Goal: Find contact information: Find contact information

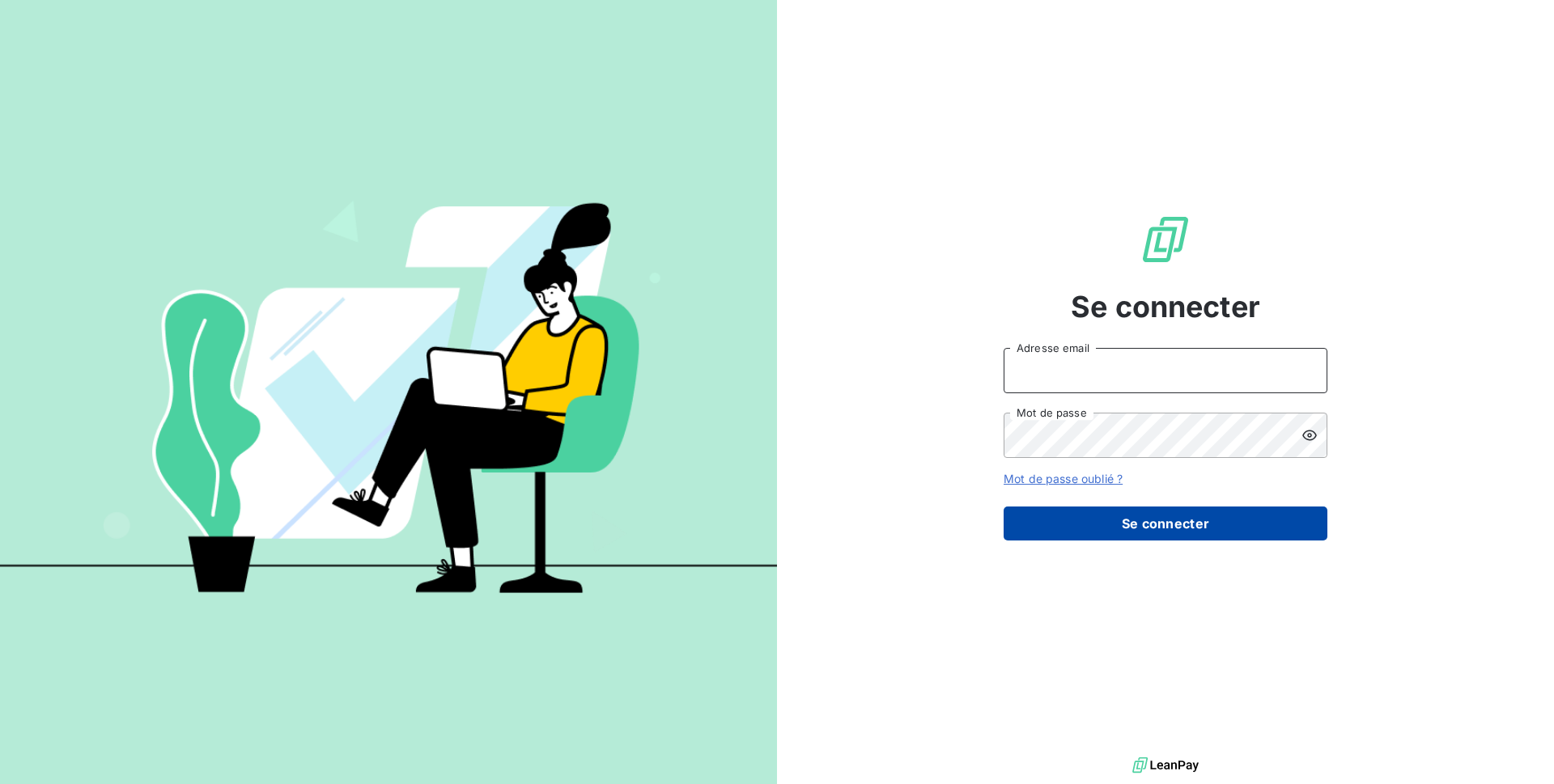
type input "[EMAIL_ADDRESS][DOMAIN_NAME]"
click at [770, 478] on button "Se connecter" at bounding box center [1165, 523] width 324 height 34
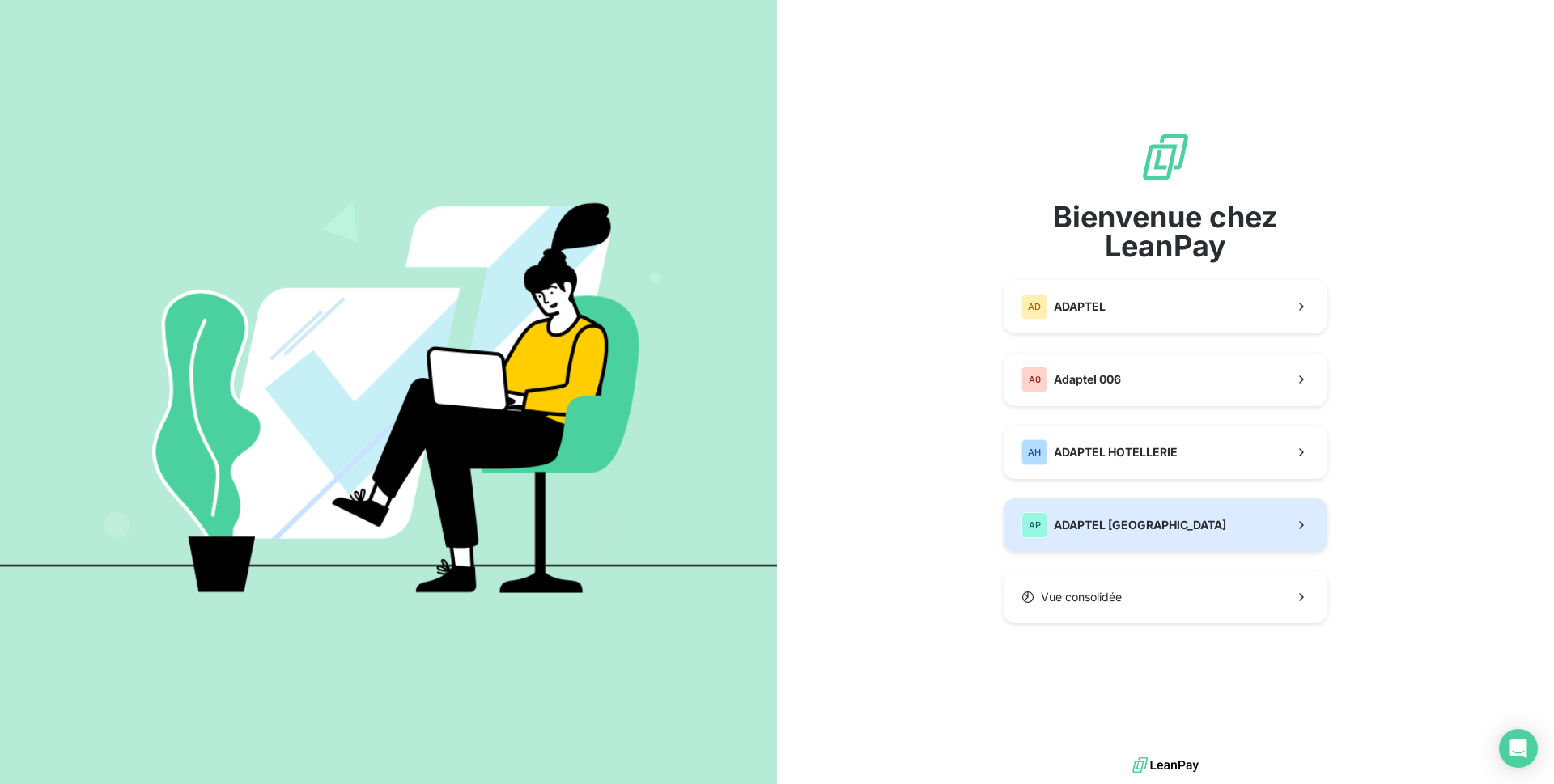
click at [770, 478] on span "ADAPTEL [GEOGRAPHIC_DATA]" at bounding box center [1139, 525] width 172 height 16
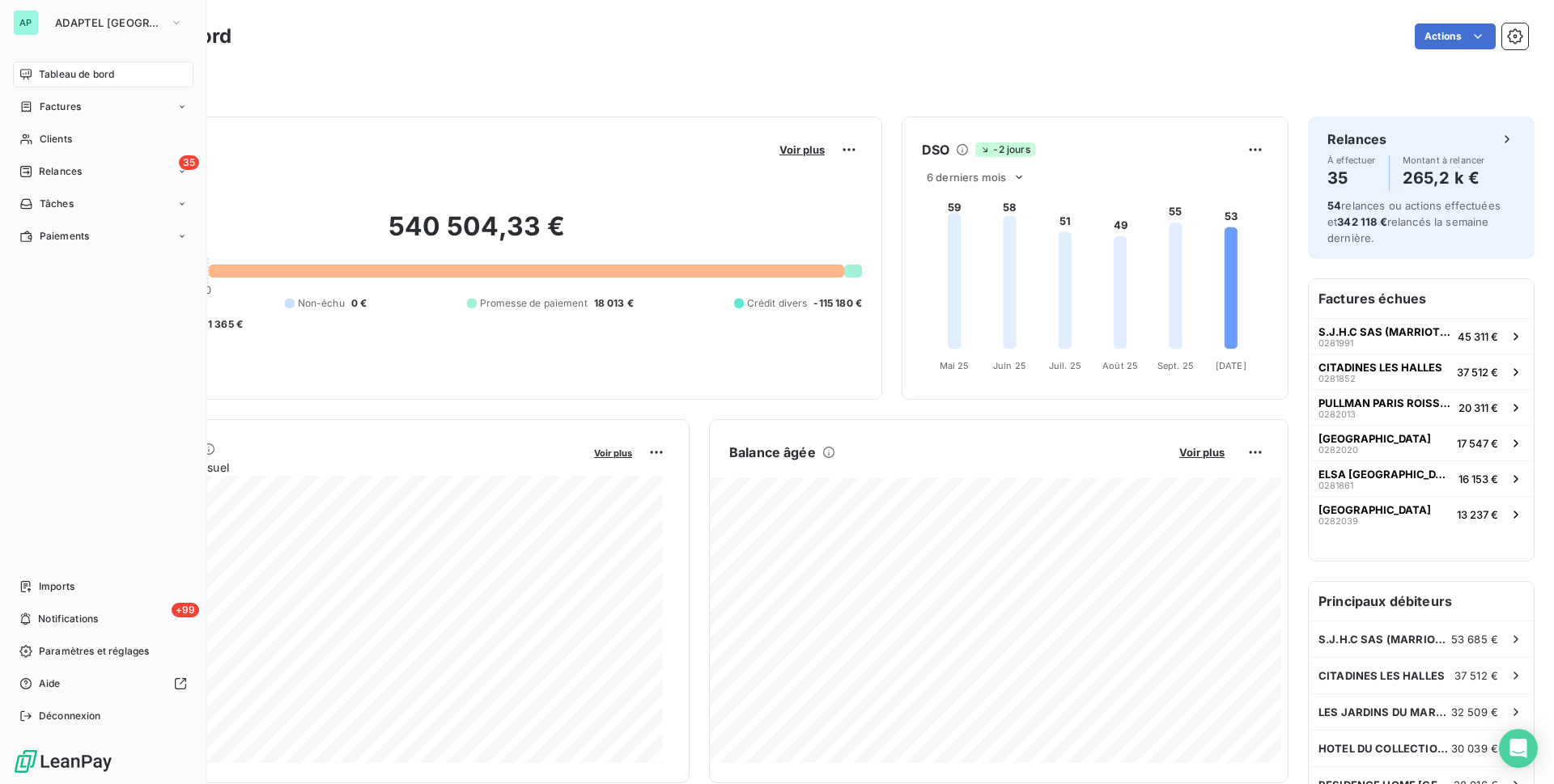
click at [44, 138] on span "Clients" at bounding box center [56, 139] width 32 height 14
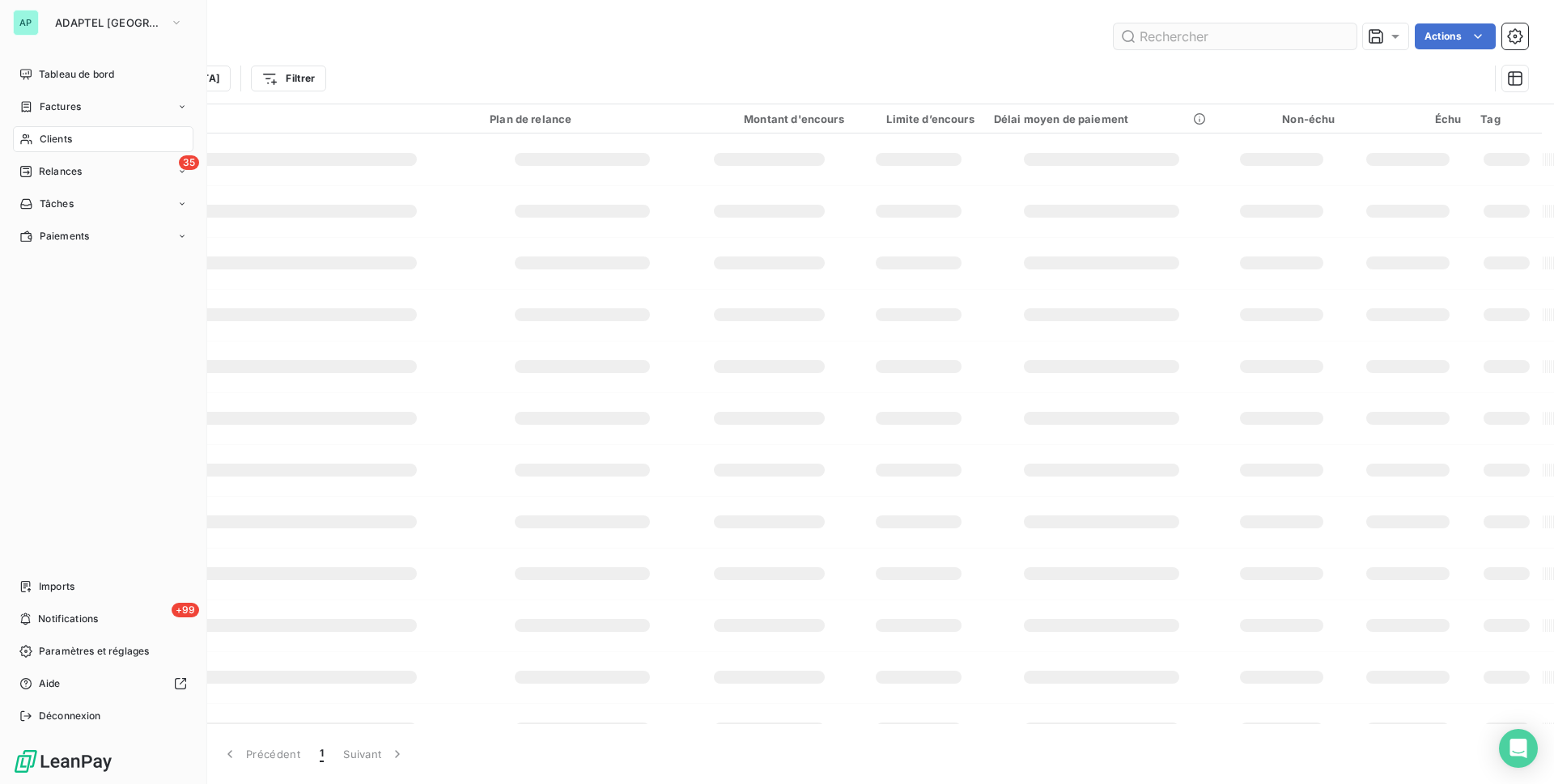
click at [770, 31] on input "text" at bounding box center [1234, 36] width 242 height 26
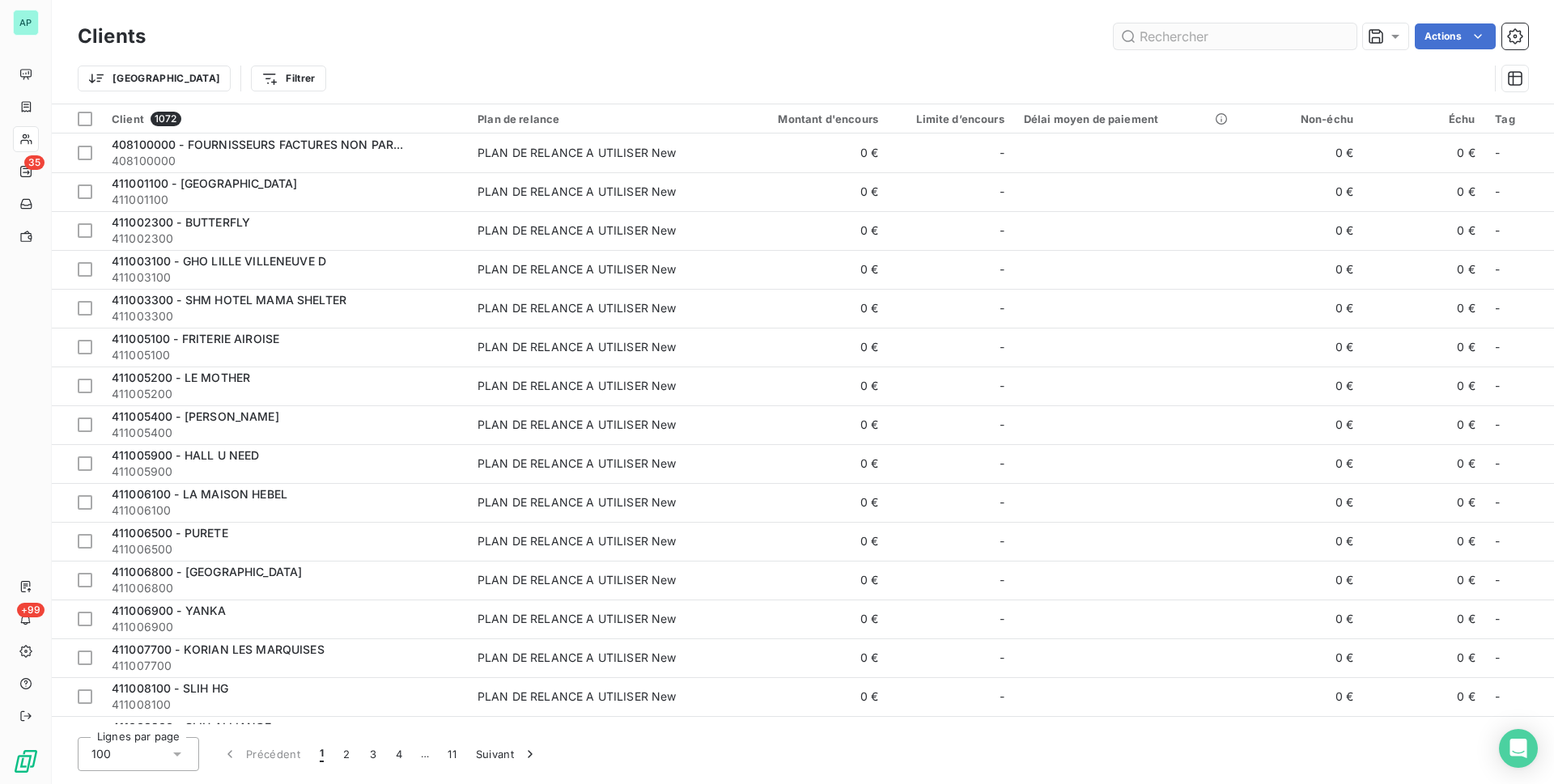
click at [770, 36] on input "text" at bounding box center [1234, 36] width 242 height 26
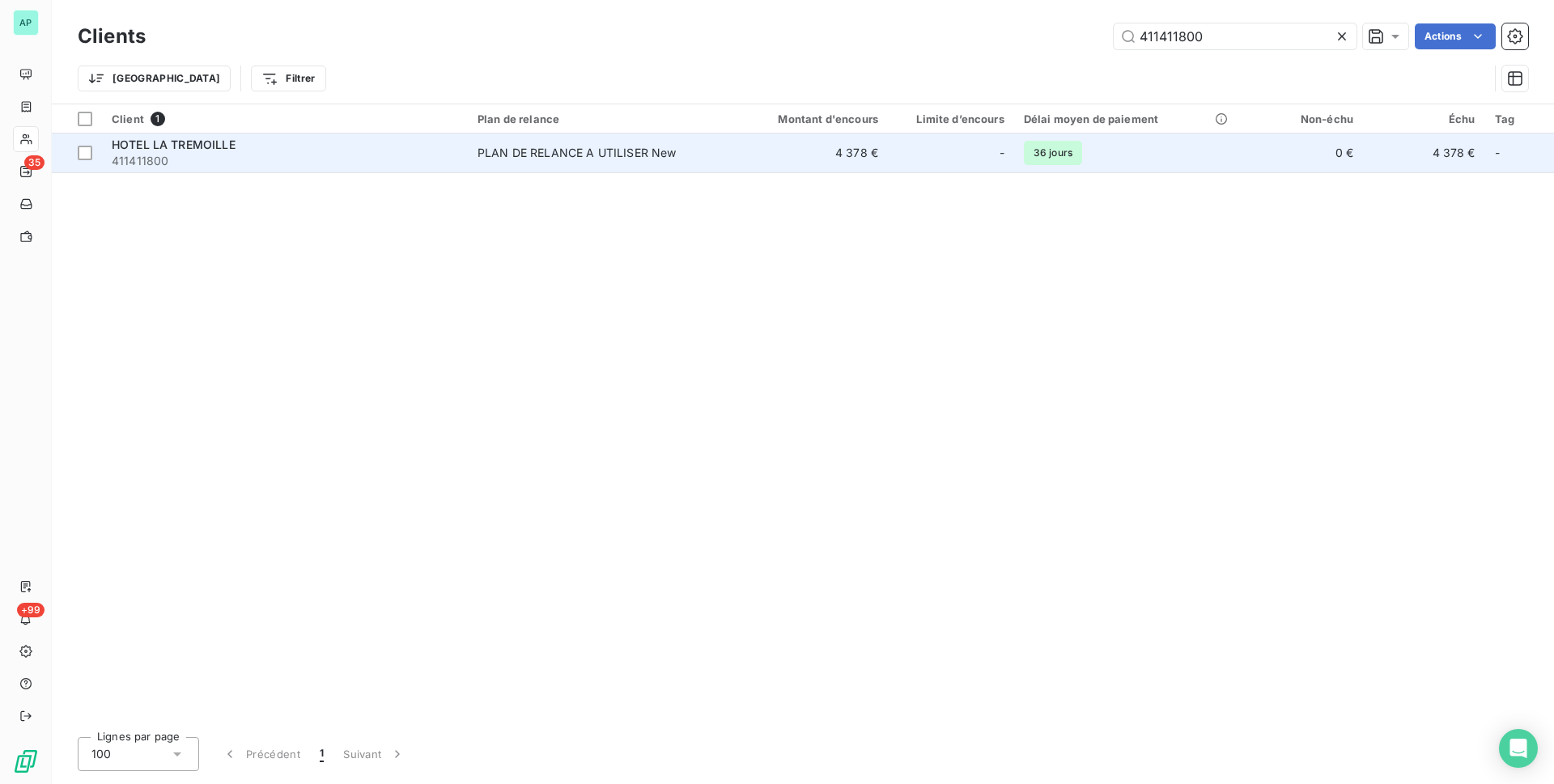
type input "411411800"
click at [770, 159] on td "4 378 €" at bounding box center [806, 153] width 163 height 39
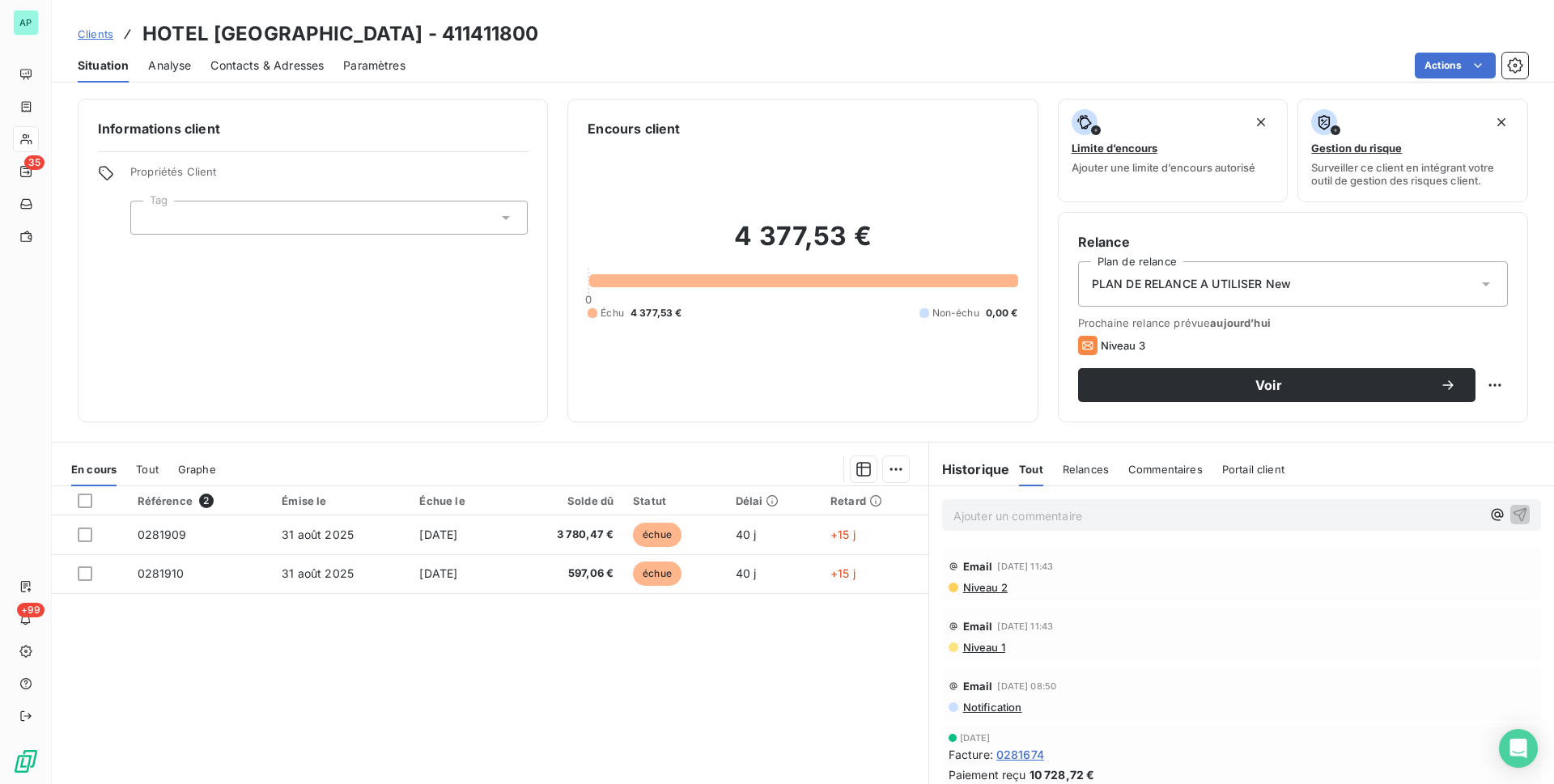
click at [538, 441] on div "Informations client Propriétés Client Tag Encours client 4 377,53 € 0 Échu 4 37…" at bounding box center [802, 436] width 1502 height 695
click at [278, 78] on div "Contacts & Adresses" at bounding box center [267, 66] width 114 height 34
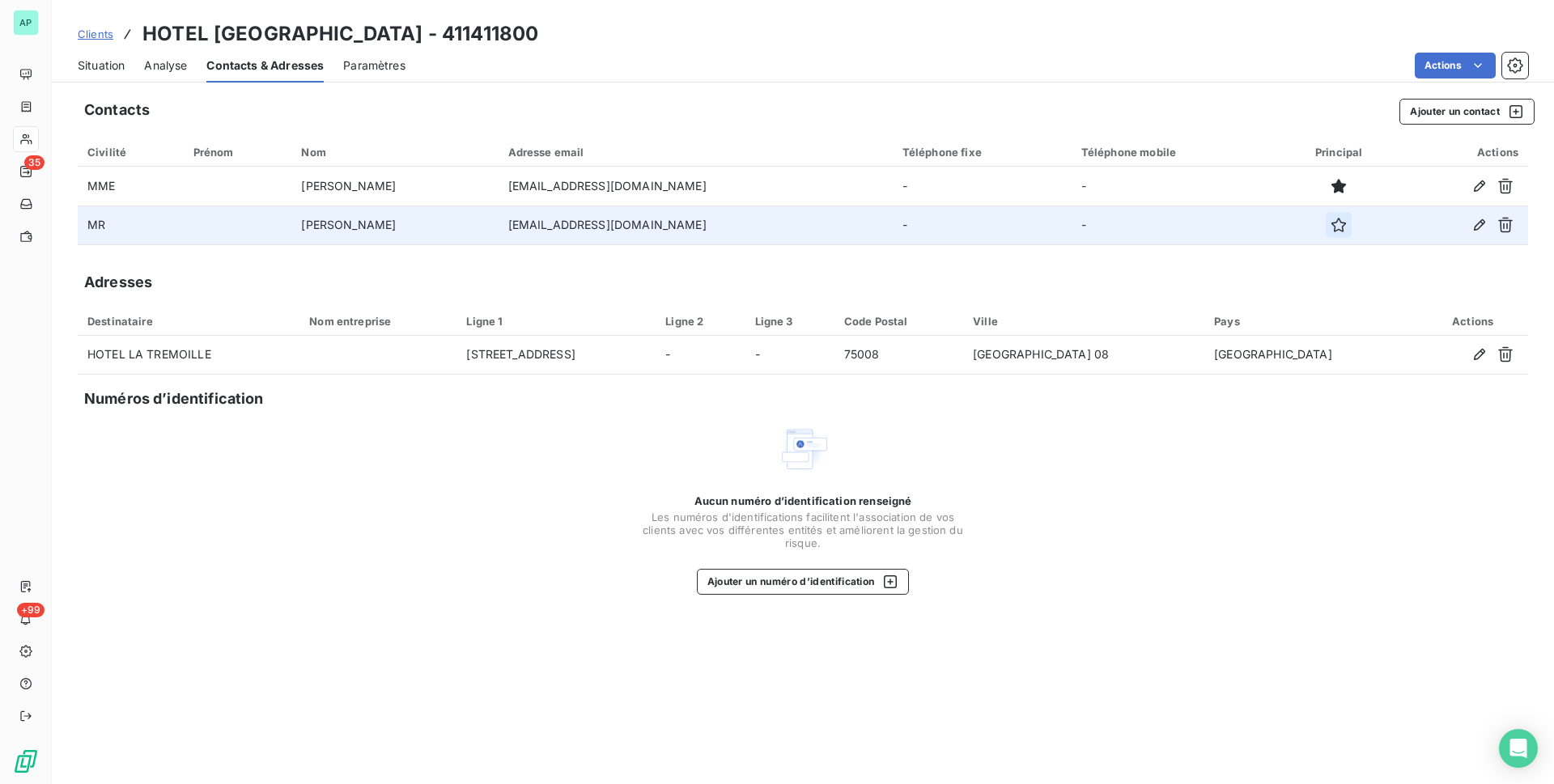
click at [770, 231] on icon "button" at bounding box center [1338, 225] width 14 height 14
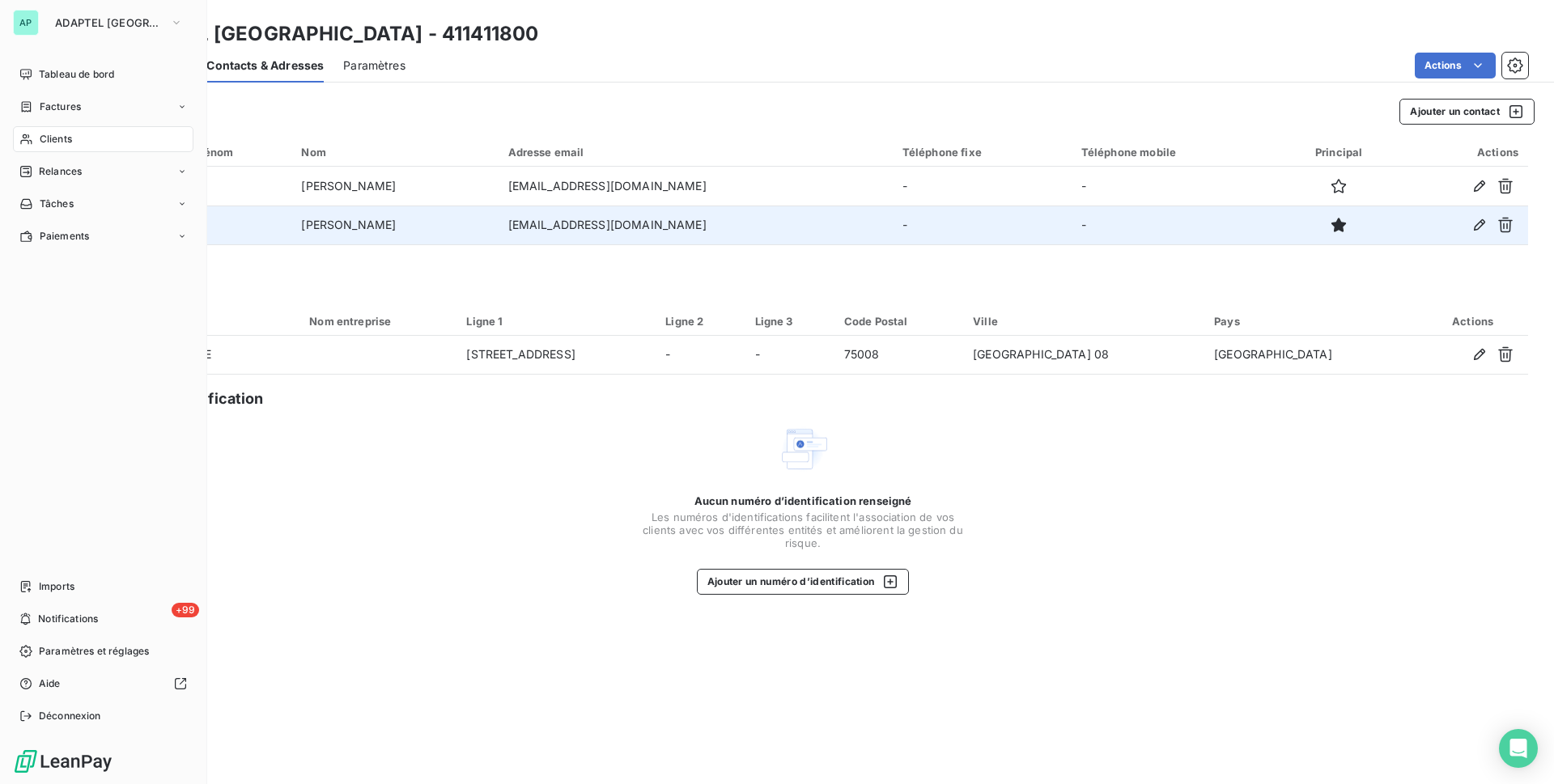
click at [40, 132] on span "Clients" at bounding box center [56, 139] width 32 height 14
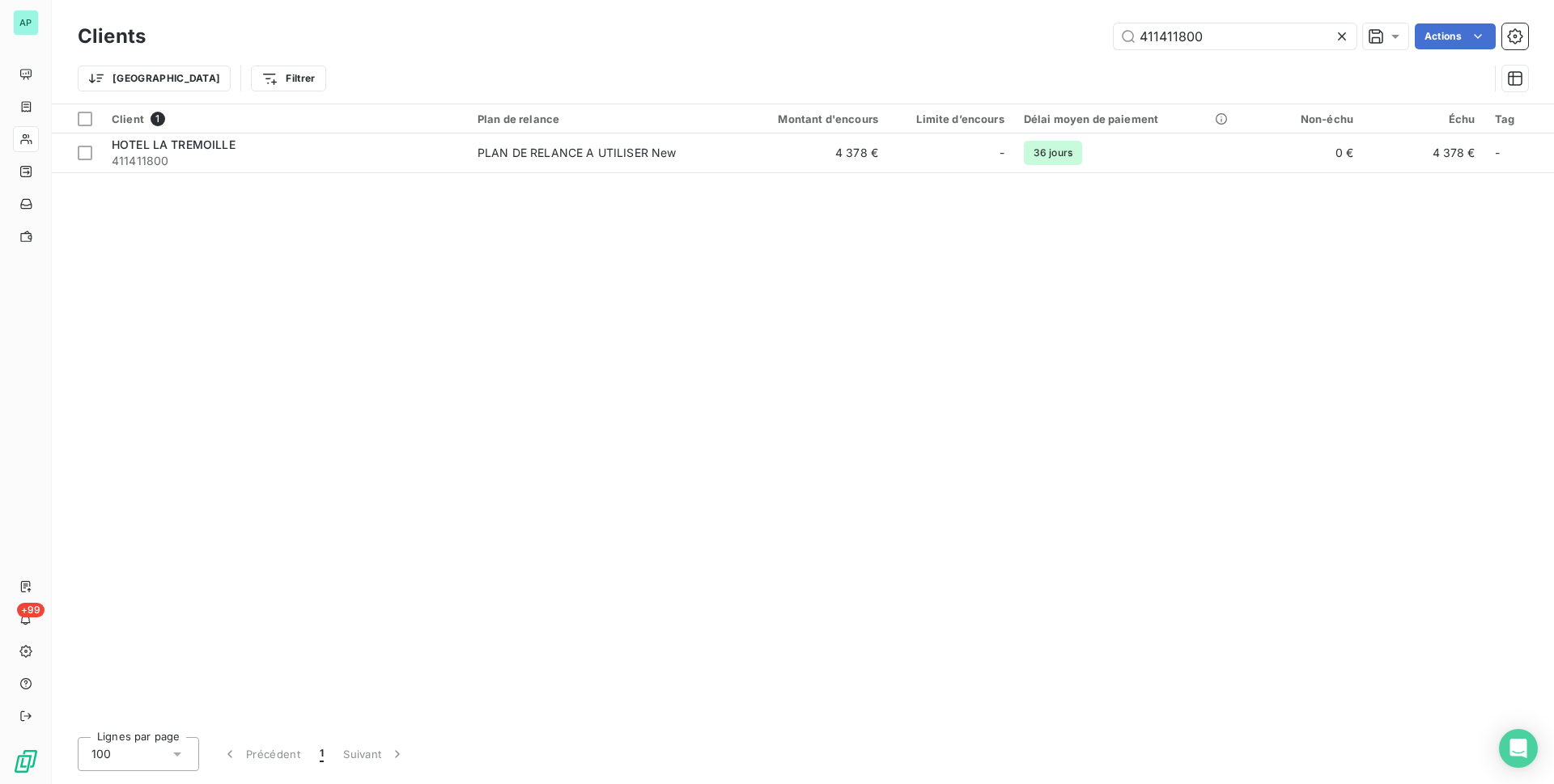
drag, startPoint x: 1241, startPoint y: 45, endPoint x: 970, endPoint y: 45, distance: 271.0
click at [770, 45] on div "411411800 Actions" at bounding box center [846, 36] width 1363 height 26
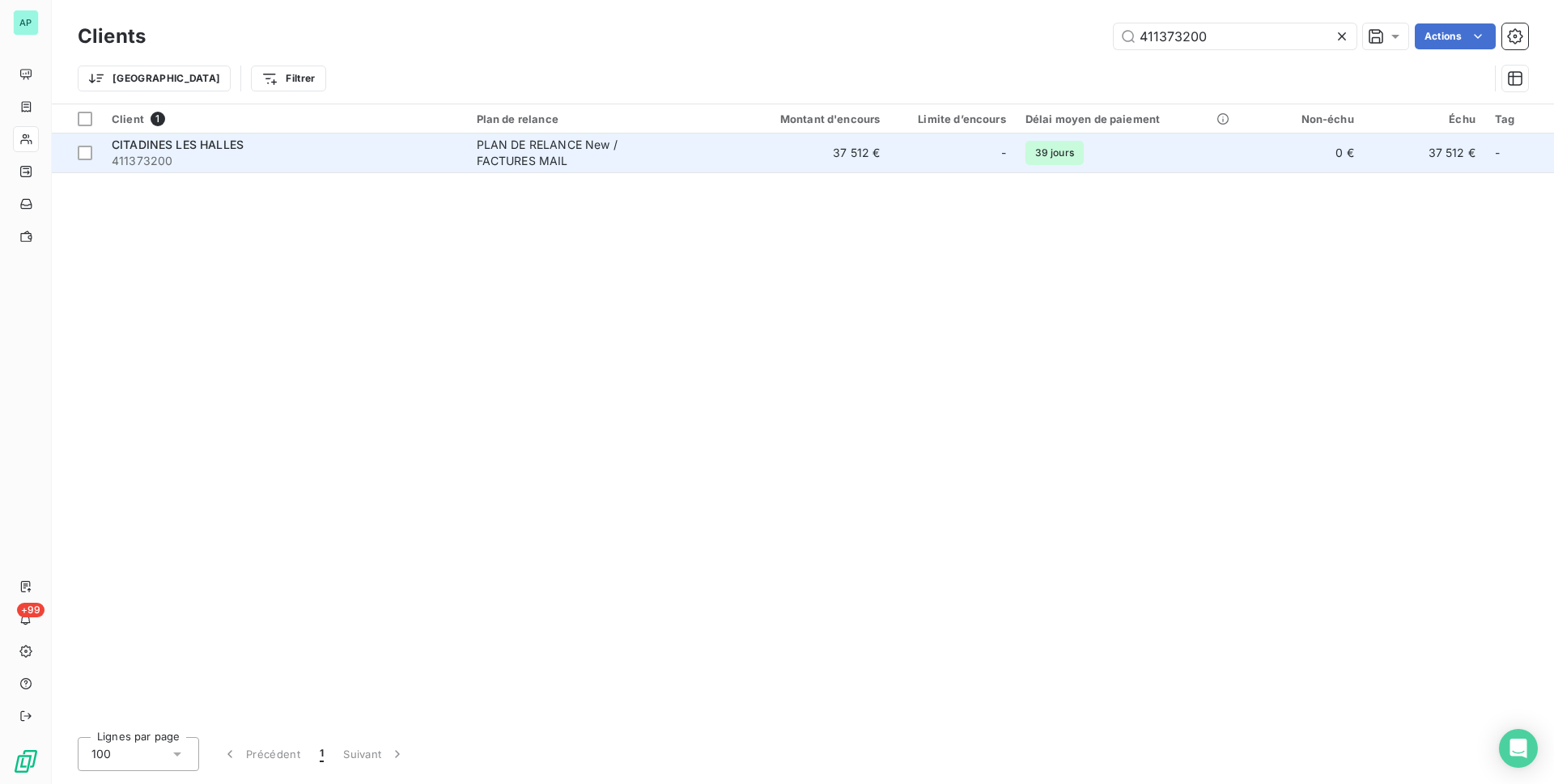
type input "411373200"
click at [559, 156] on div "PLAN DE RELANCE New / FACTURES MAIL" at bounding box center [578, 153] width 202 height 32
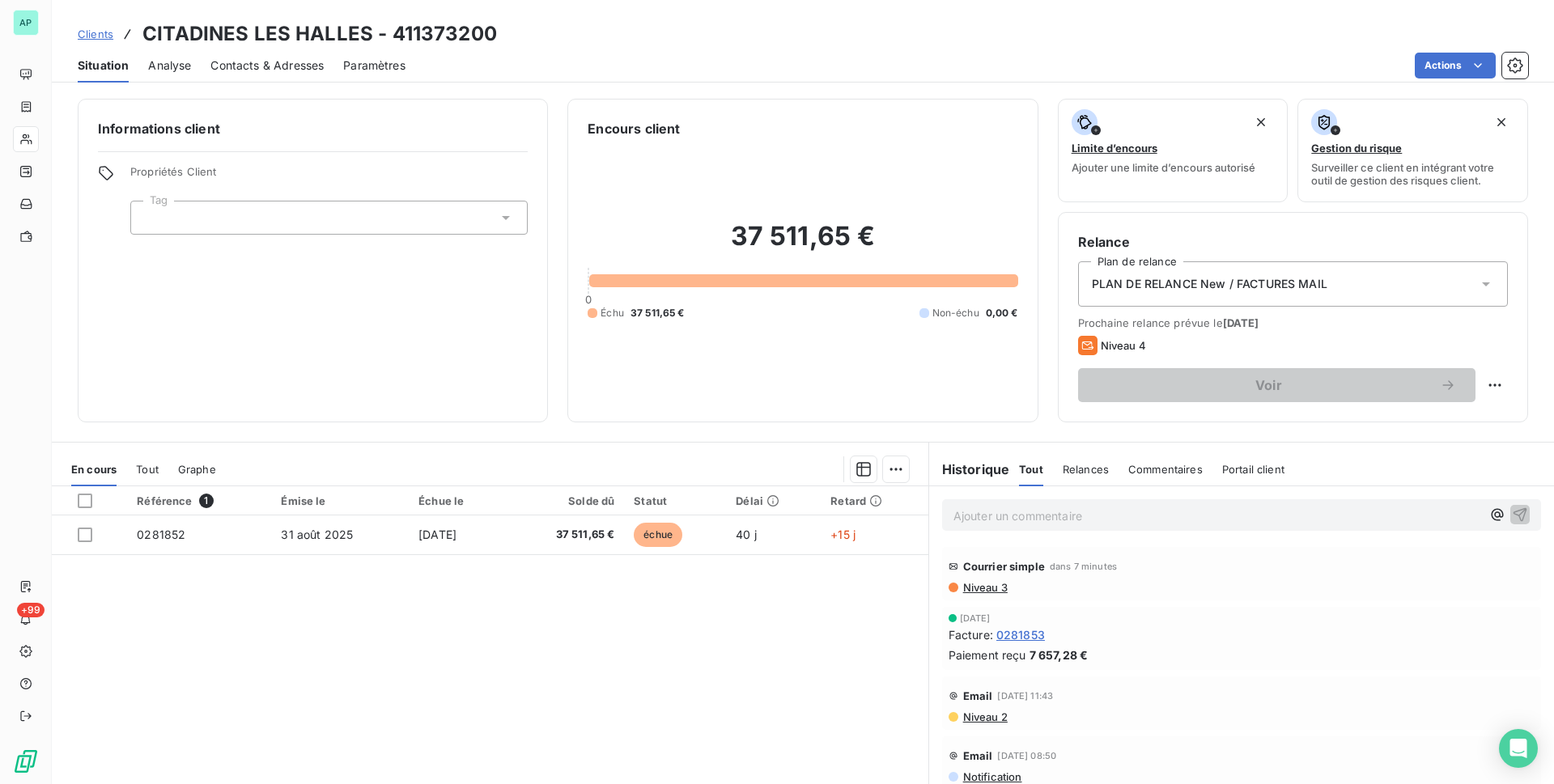
click at [277, 71] on span "Contacts & Adresses" at bounding box center [267, 66] width 114 height 16
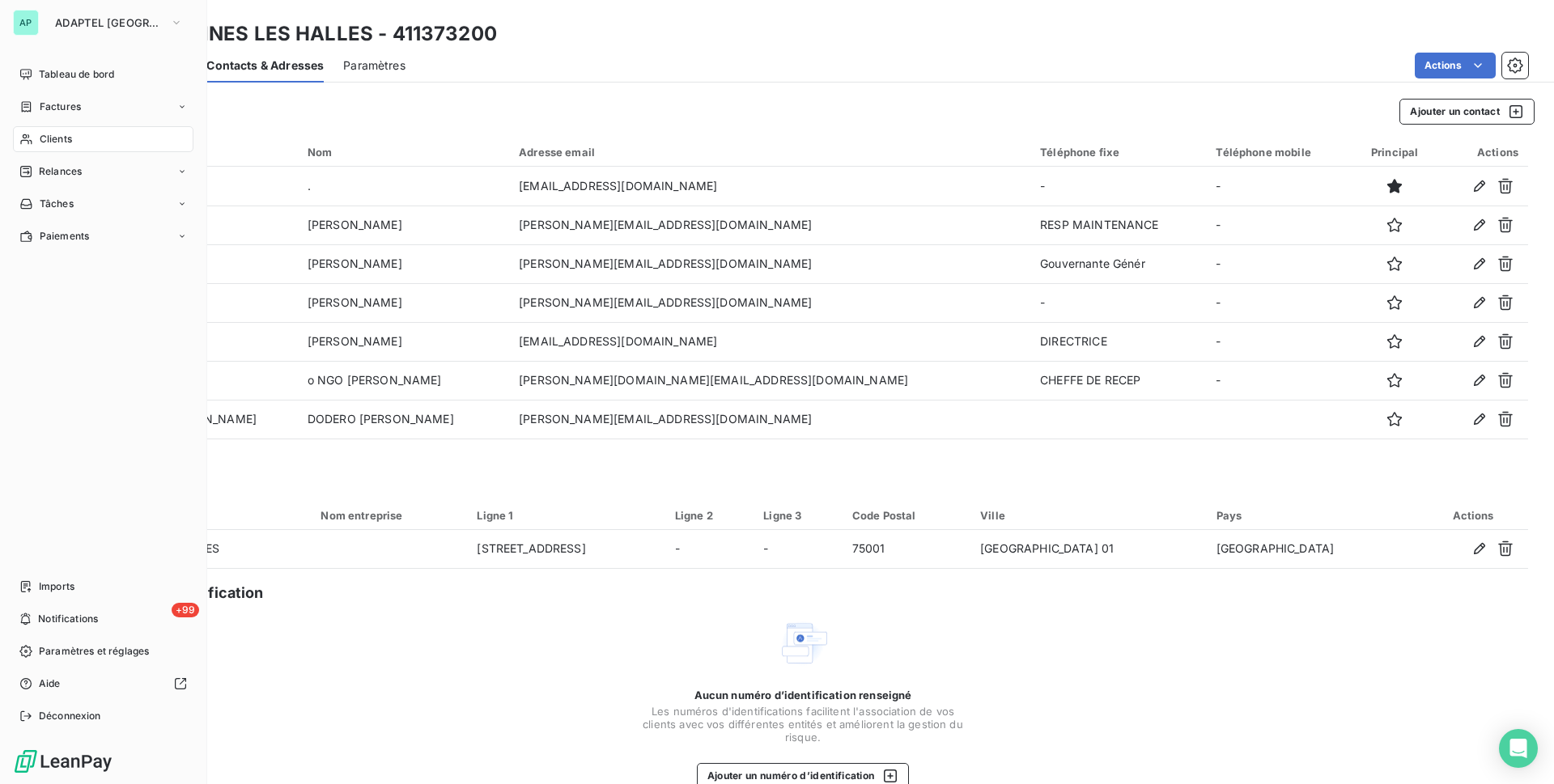
click at [22, 135] on icon at bounding box center [26, 139] width 13 height 13
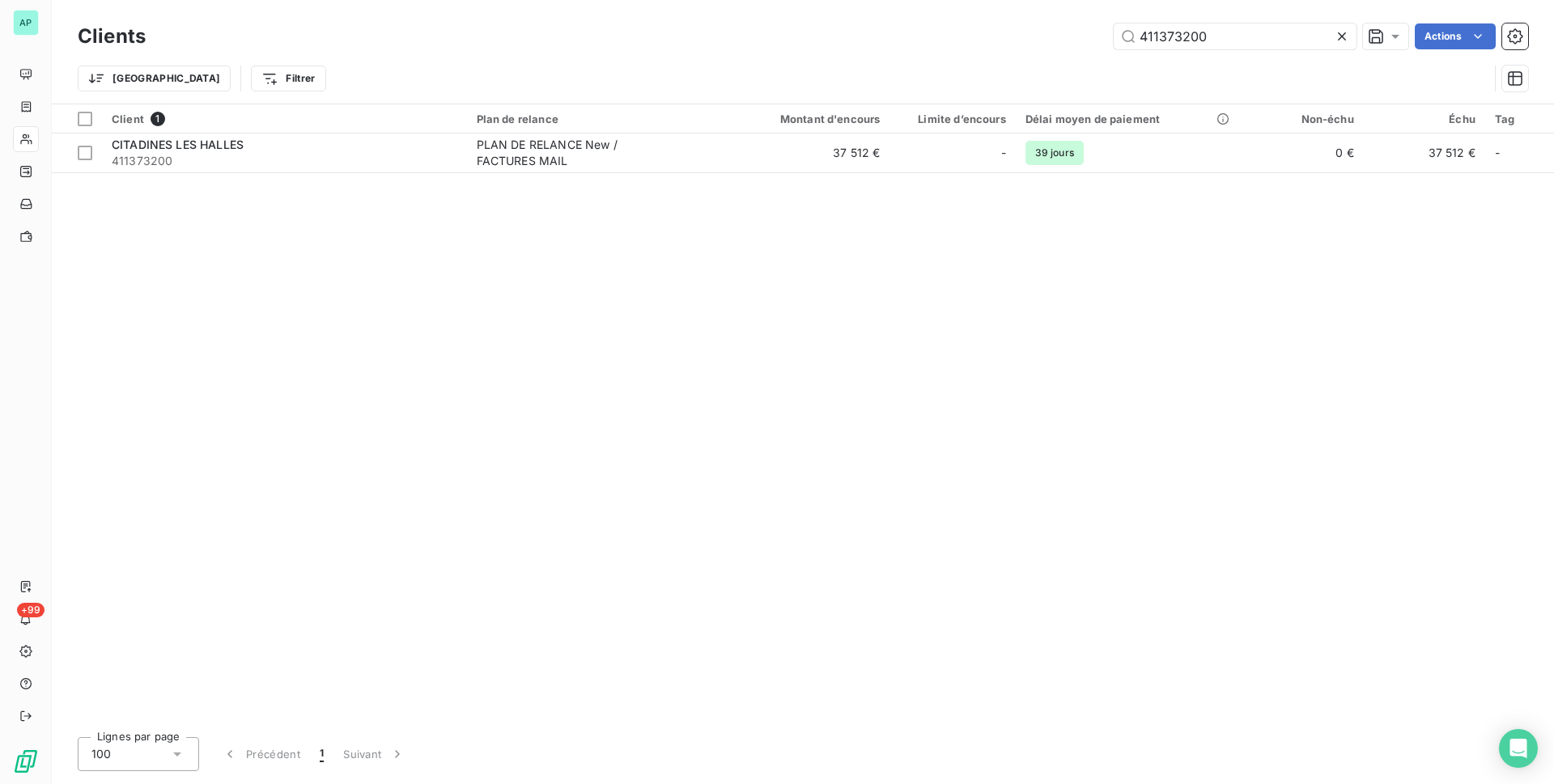
drag, startPoint x: 1209, startPoint y: 35, endPoint x: 1083, endPoint y: 35, distance: 126.0
click at [770, 35] on div "411373200 Actions" at bounding box center [846, 36] width 1363 height 26
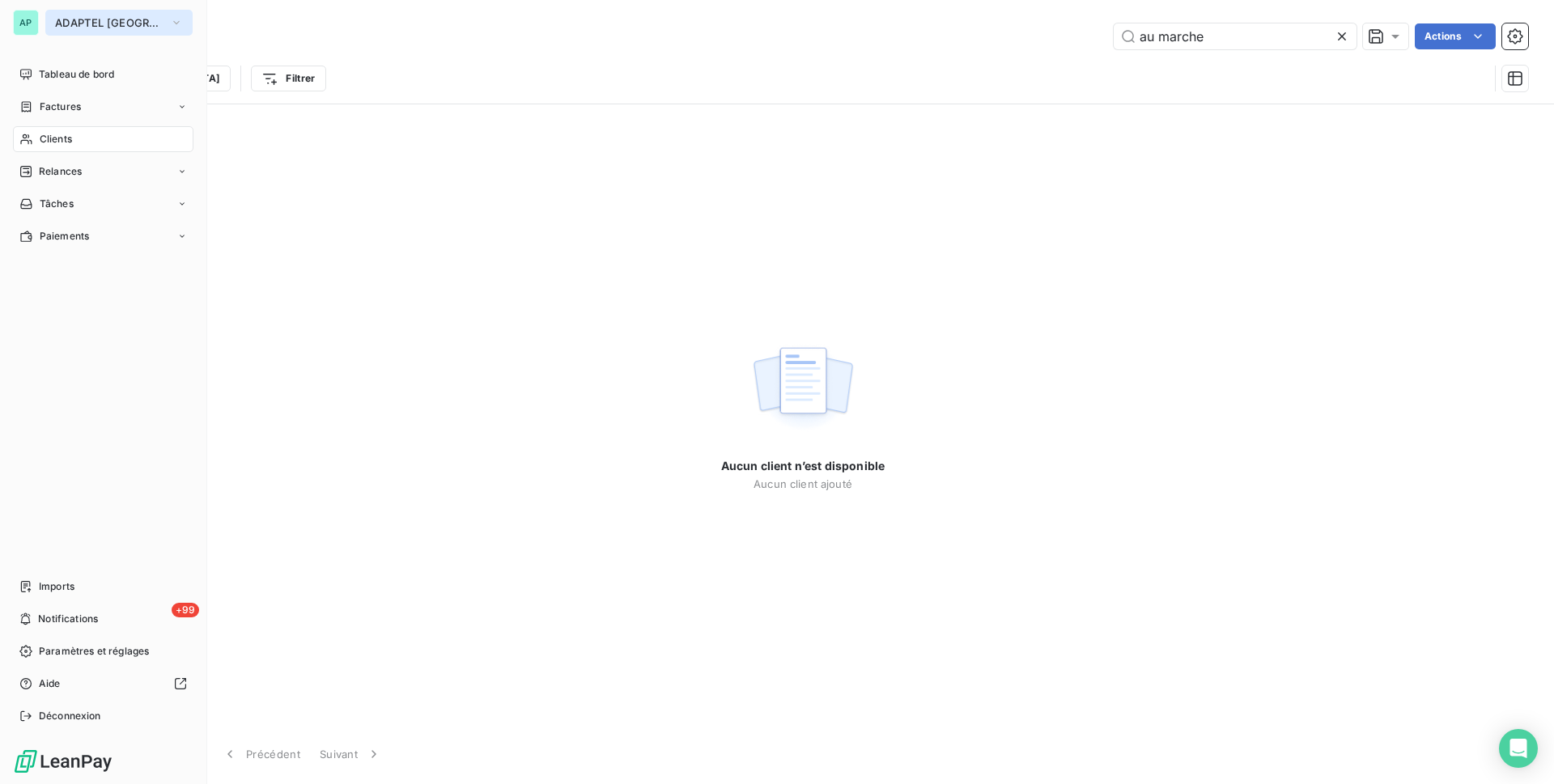
type input "au marche"
click at [91, 23] on span "ADAPTEL [GEOGRAPHIC_DATA]" at bounding box center [109, 22] width 108 height 13
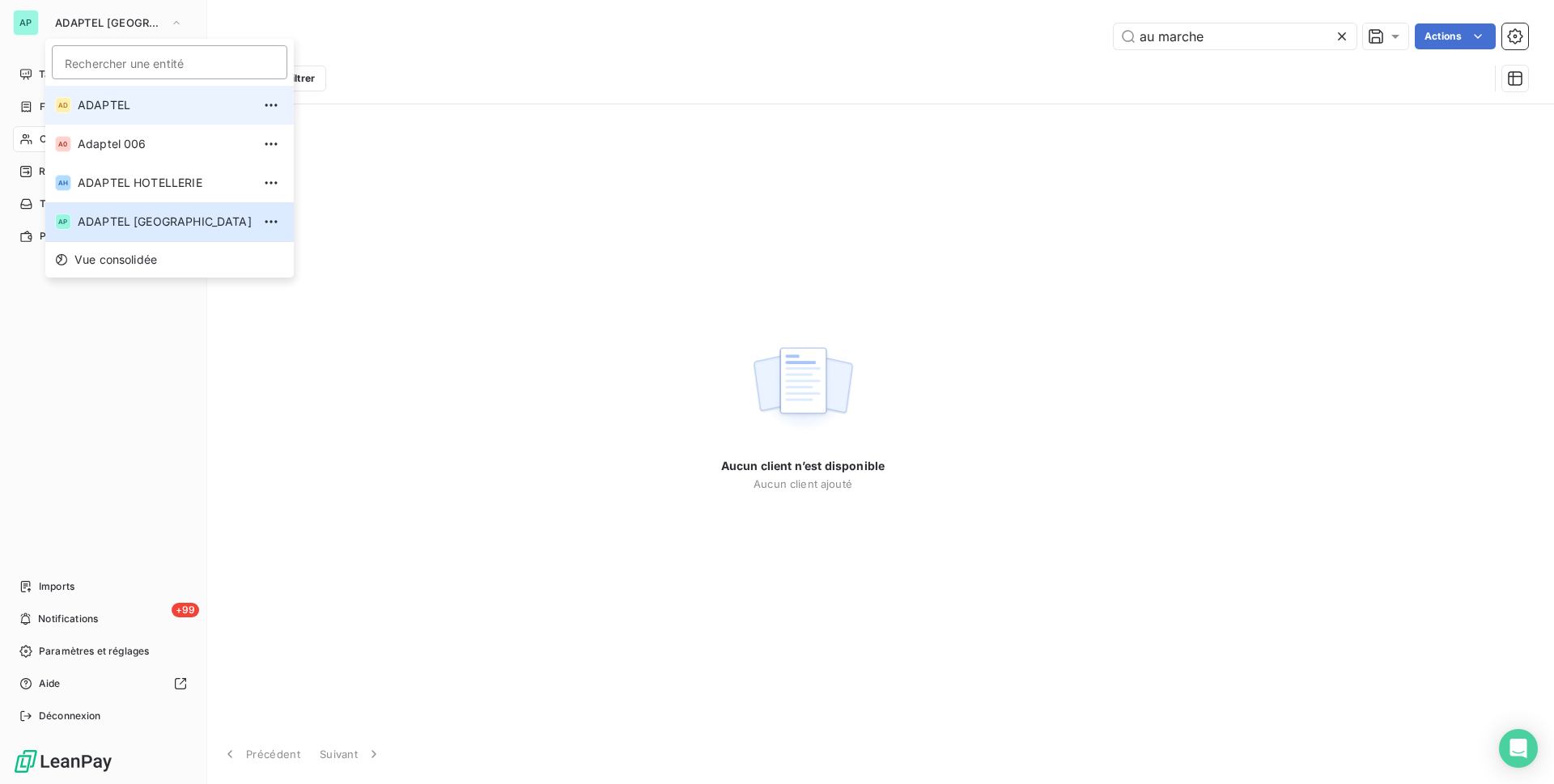
click at [106, 109] on span "ADAPTEL" at bounding box center [164, 105] width 174 height 16
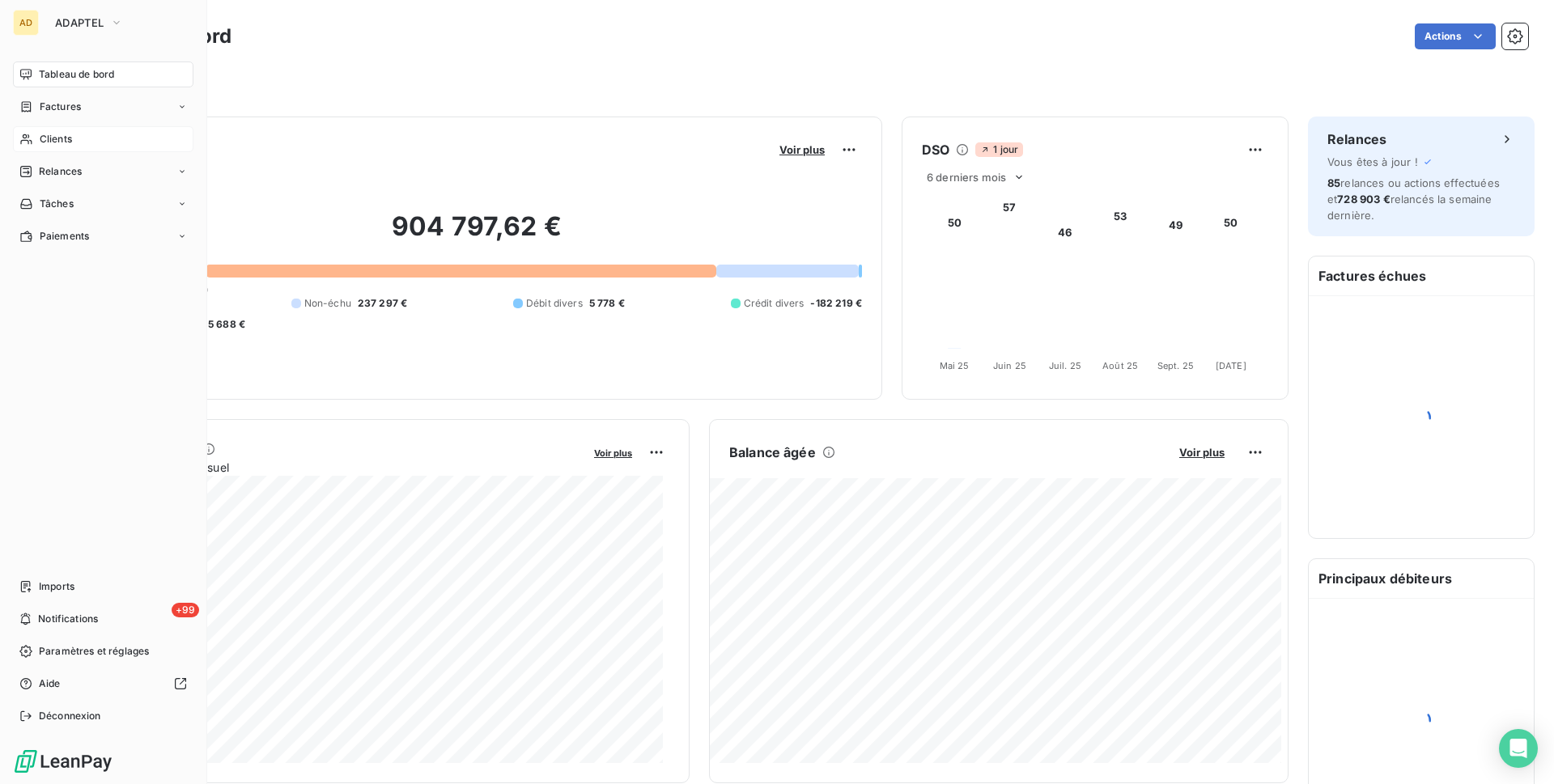
click at [87, 141] on div "Clients" at bounding box center [103, 139] width 180 height 26
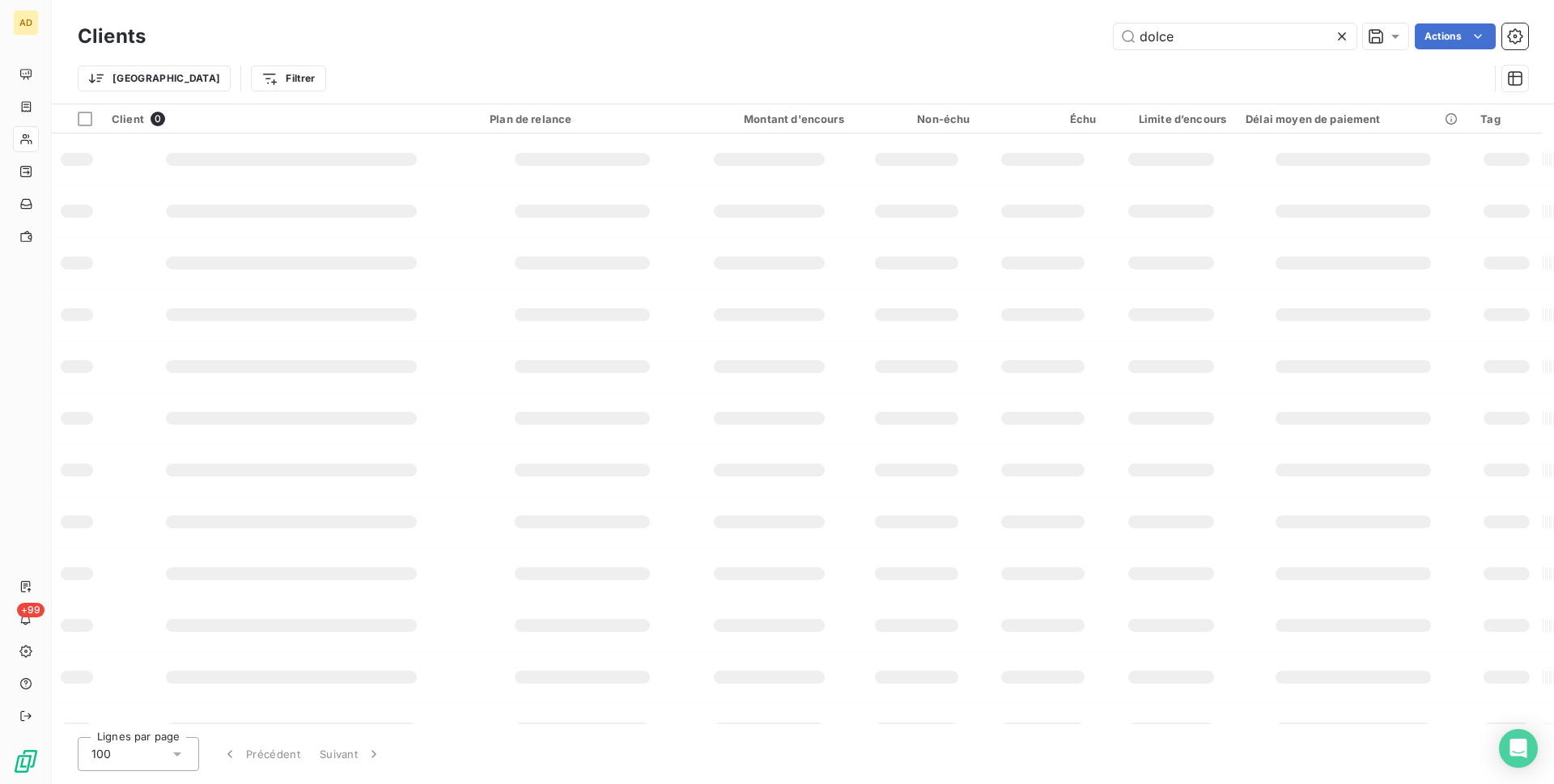
type input "au marche"
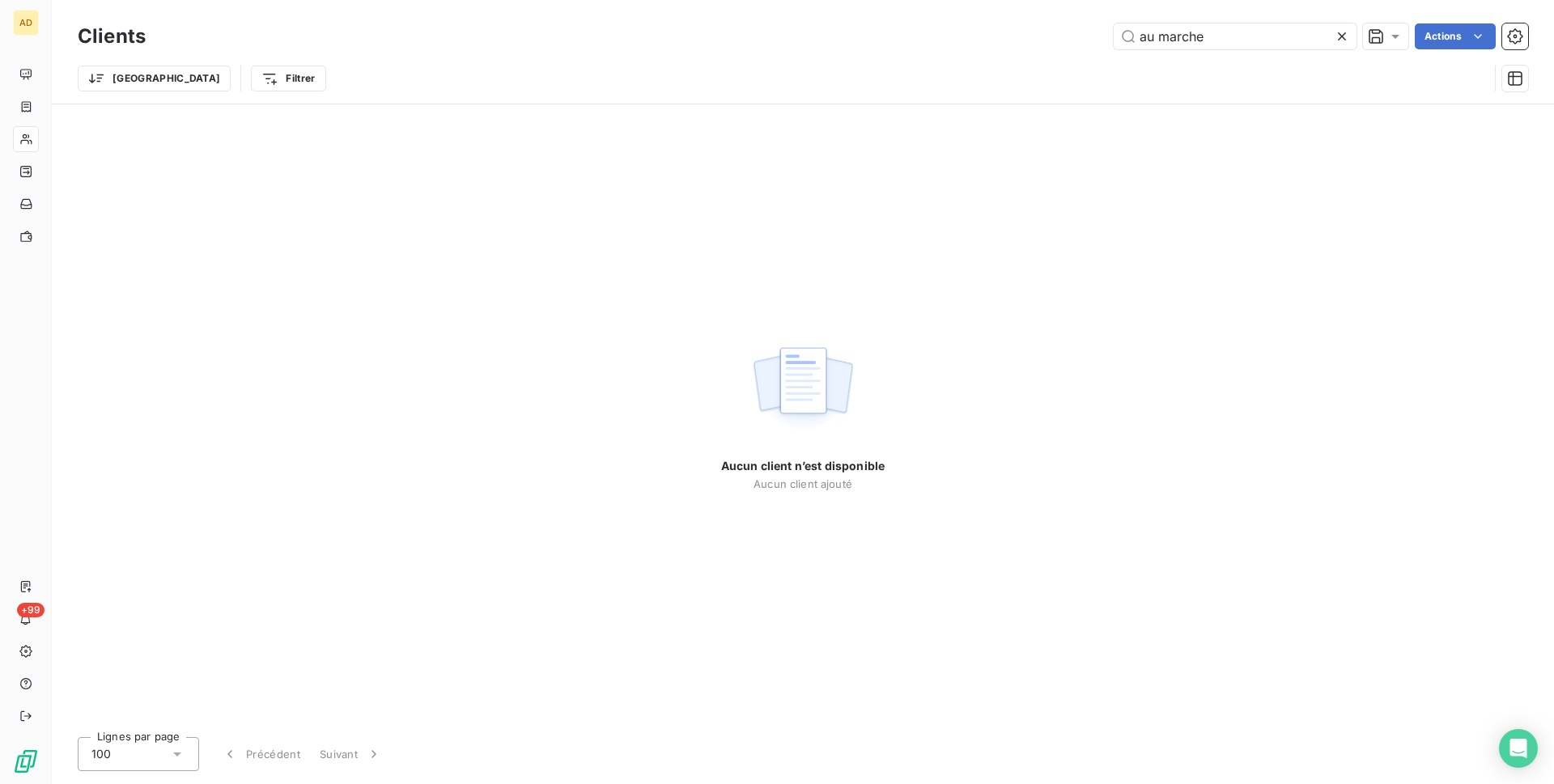
drag, startPoint x: 1221, startPoint y: 40, endPoint x: 1098, endPoint y: 54, distance: 123.8
click at [770, 54] on div "Clients au marche Actions Trier Filtrer" at bounding box center [802, 61] width 1450 height 84
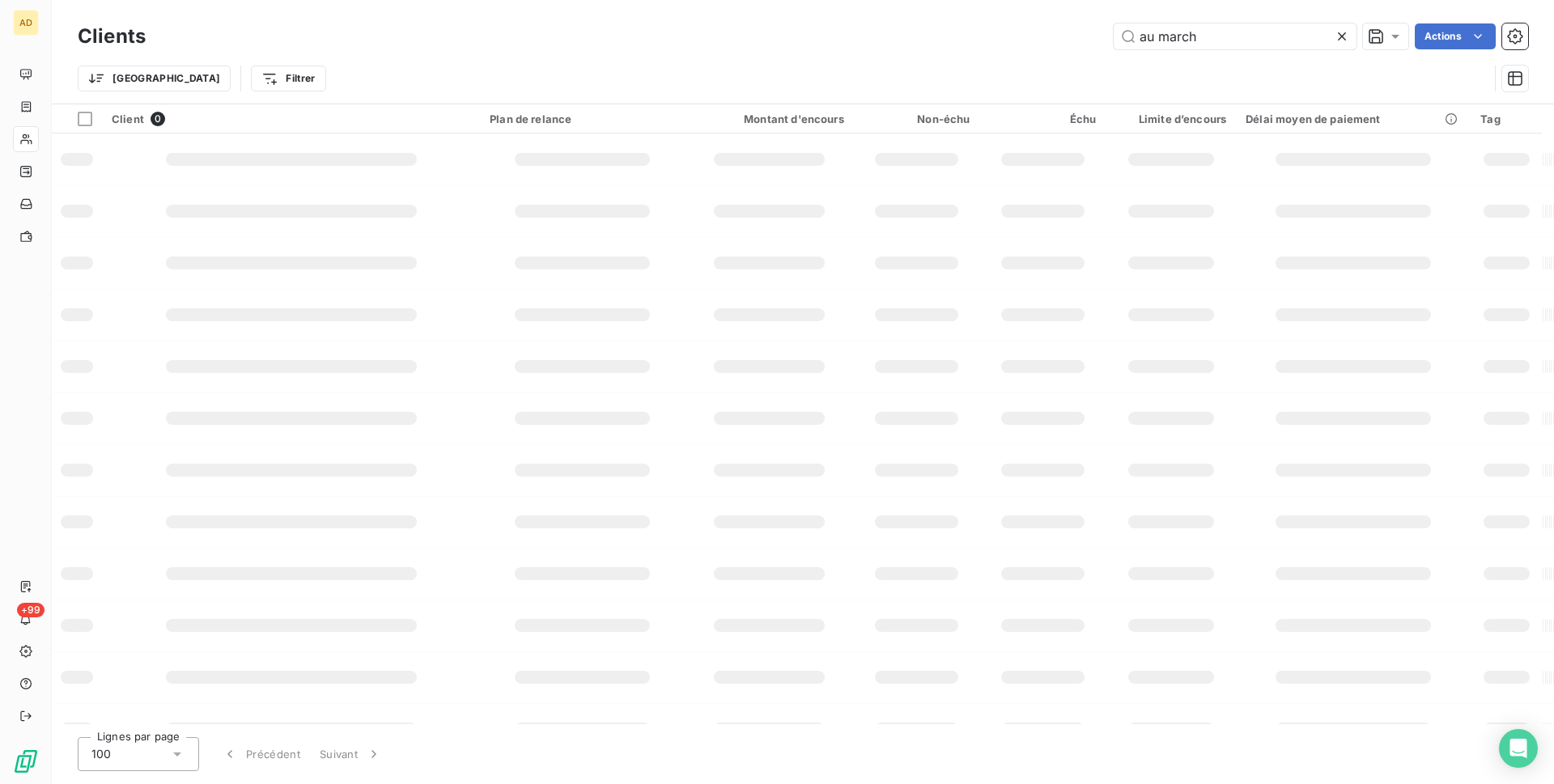
type input "au marche"
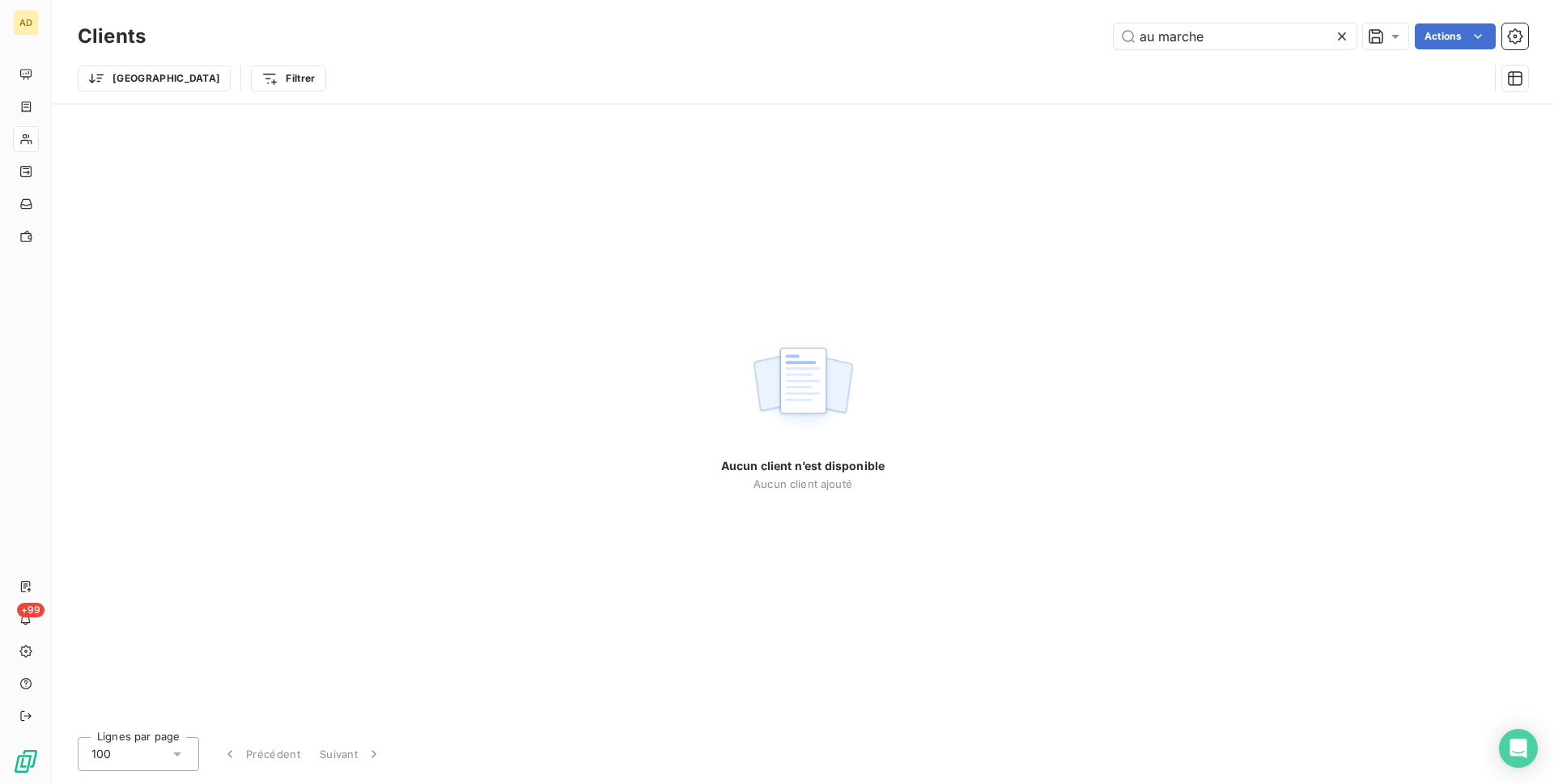
drag, startPoint x: 1242, startPoint y: 36, endPoint x: 1049, endPoint y: 41, distance: 193.1
click at [770, 41] on div "au marche Actions" at bounding box center [846, 36] width 1363 height 26
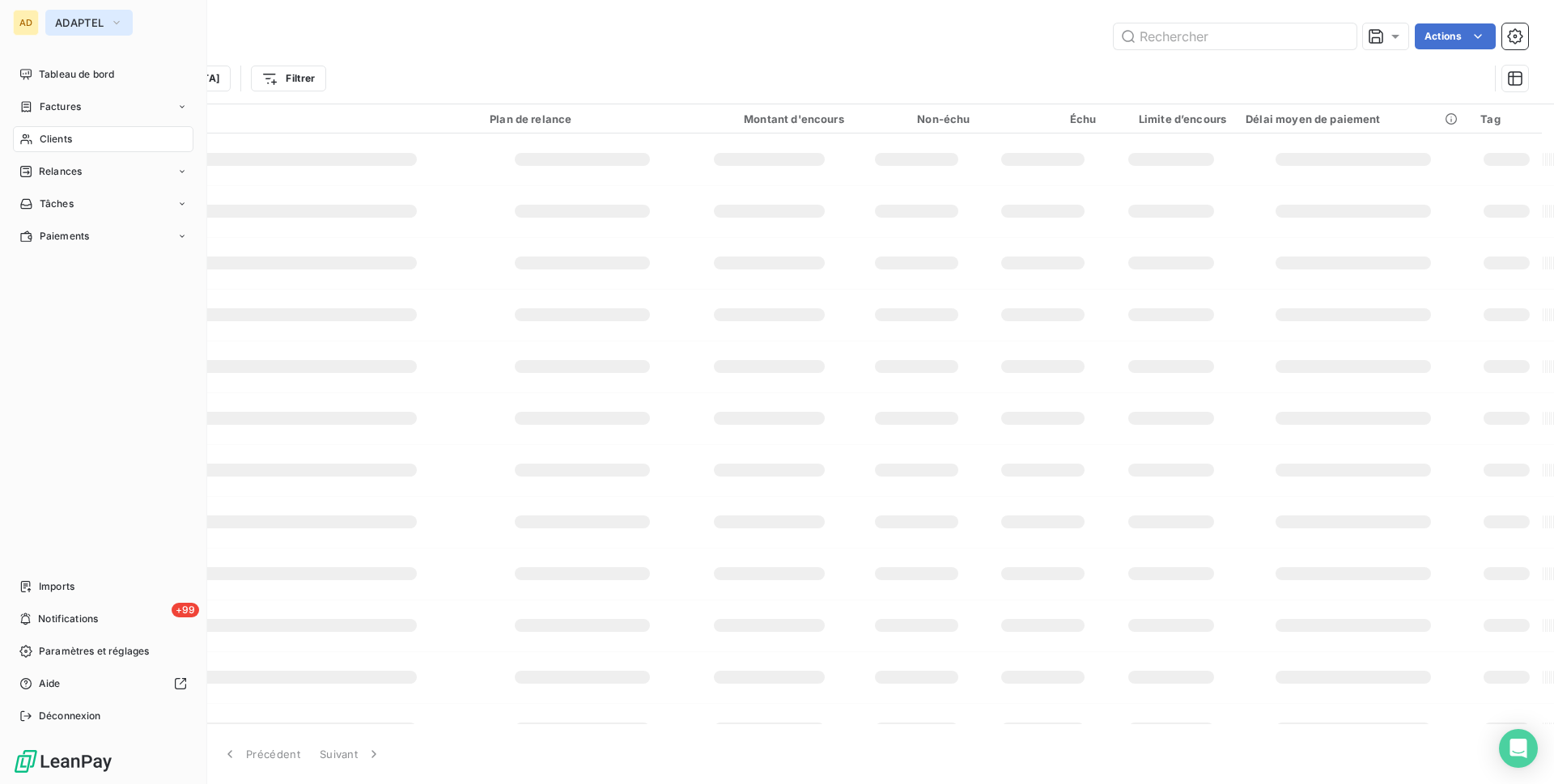
click at [91, 20] on span "ADAPTEL" at bounding box center [79, 22] width 49 height 13
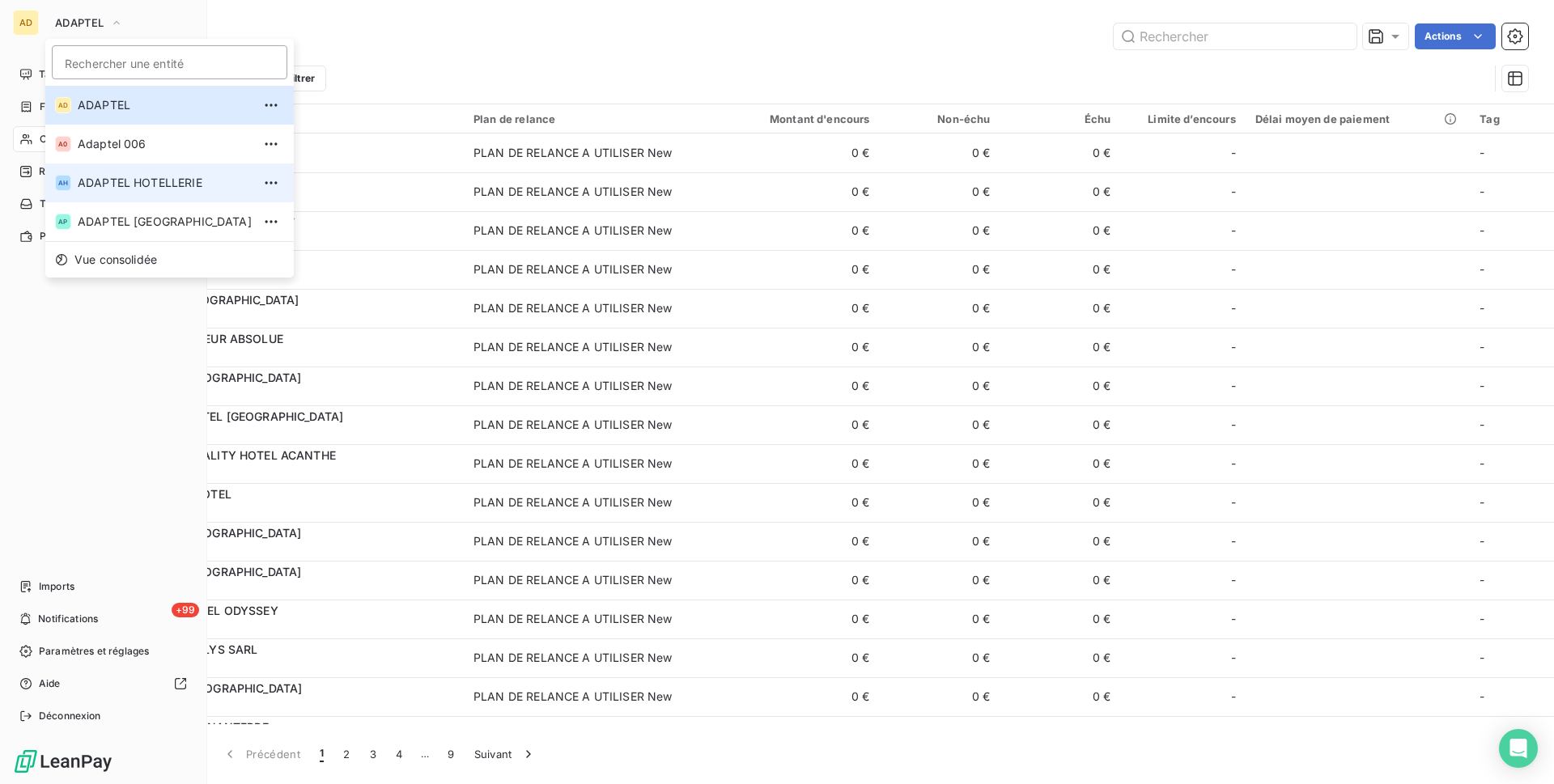
click at [167, 183] on span "ADAPTEL HOTELLERIE" at bounding box center [164, 183] width 174 height 16
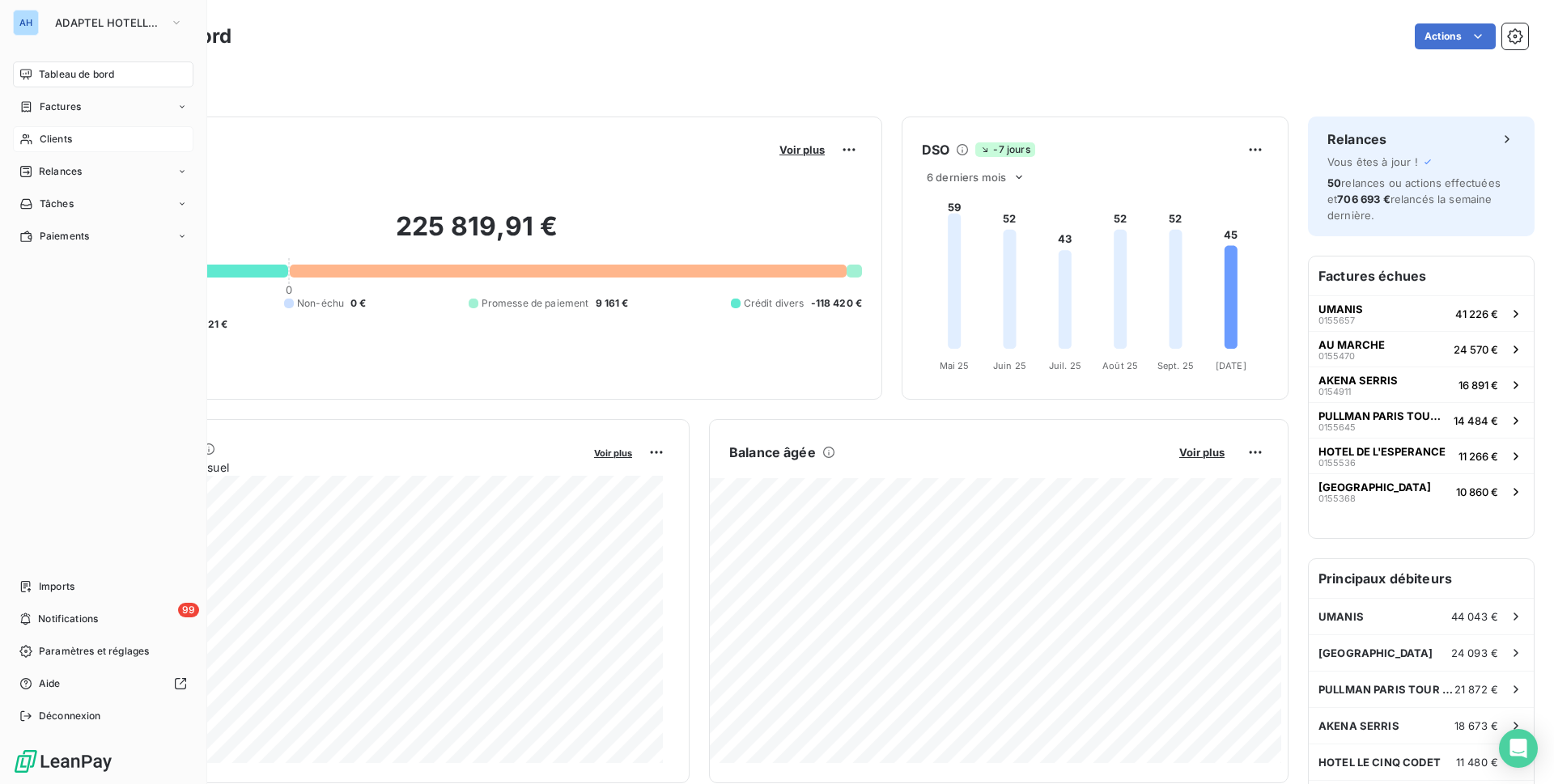
click at [28, 134] on icon at bounding box center [26, 139] width 13 height 13
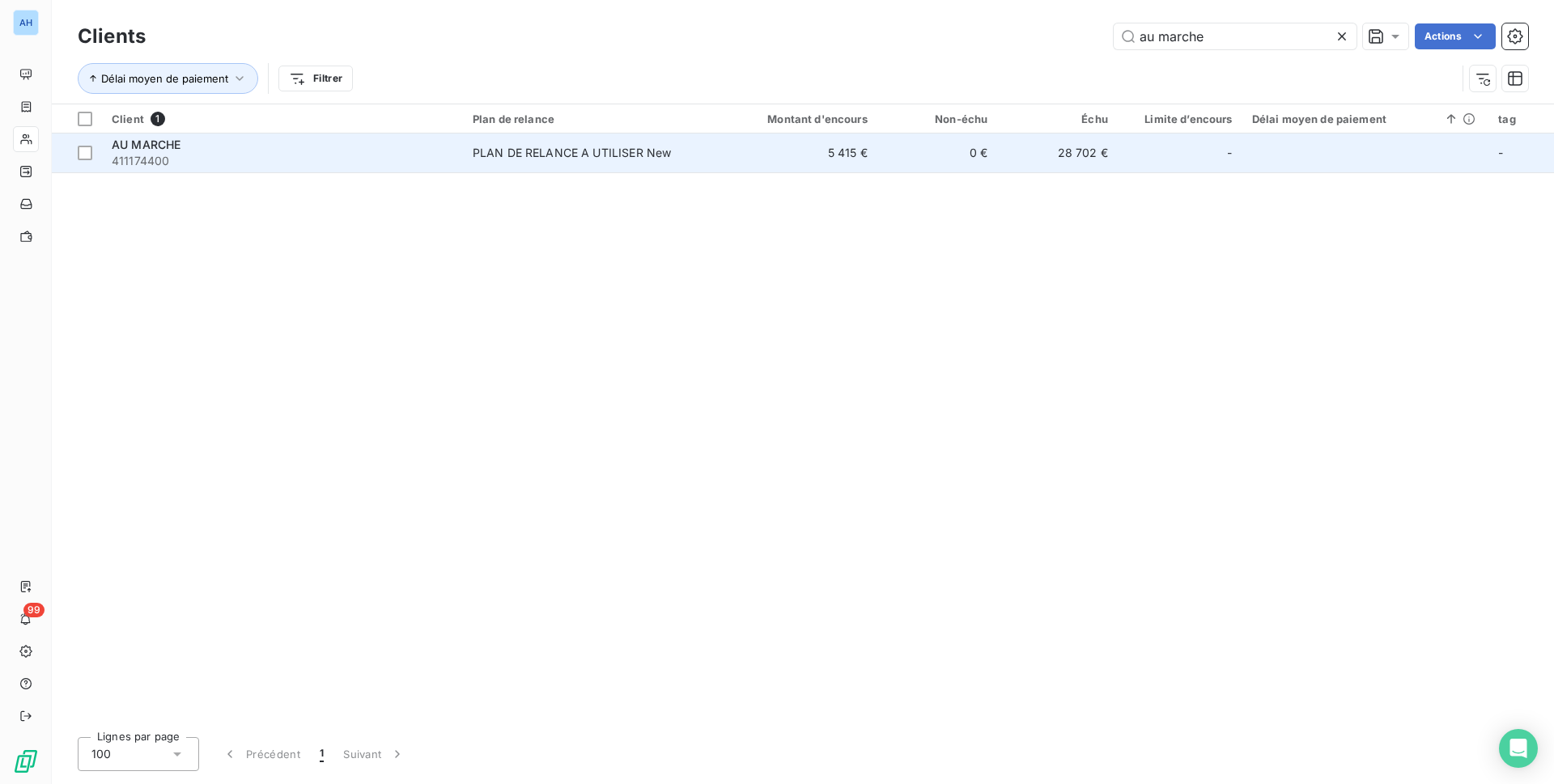
type input "au marche"
click at [741, 150] on td "5 415 €" at bounding box center [796, 153] width 161 height 39
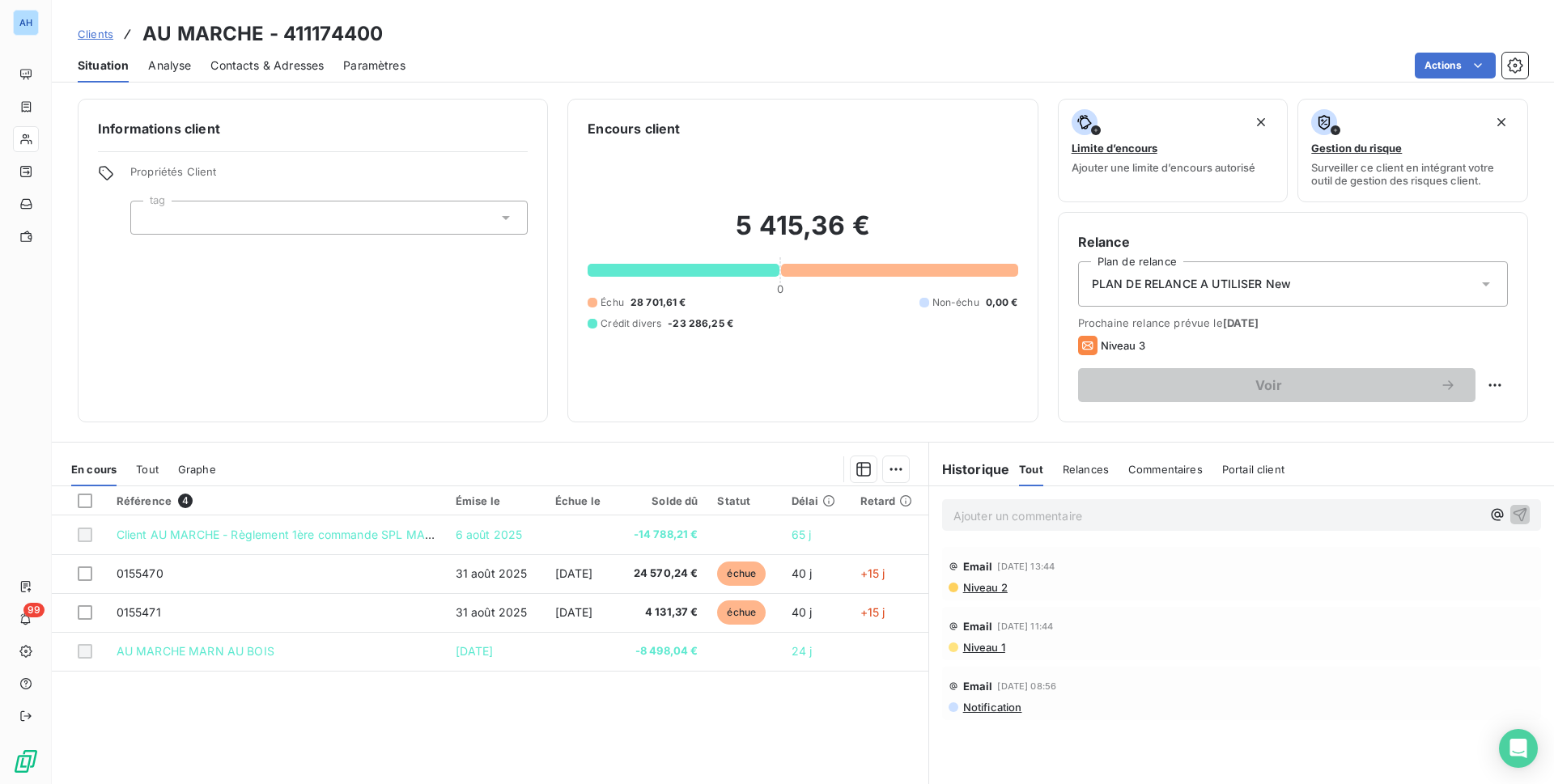
click at [274, 64] on span "Contacts & Adresses" at bounding box center [267, 66] width 114 height 16
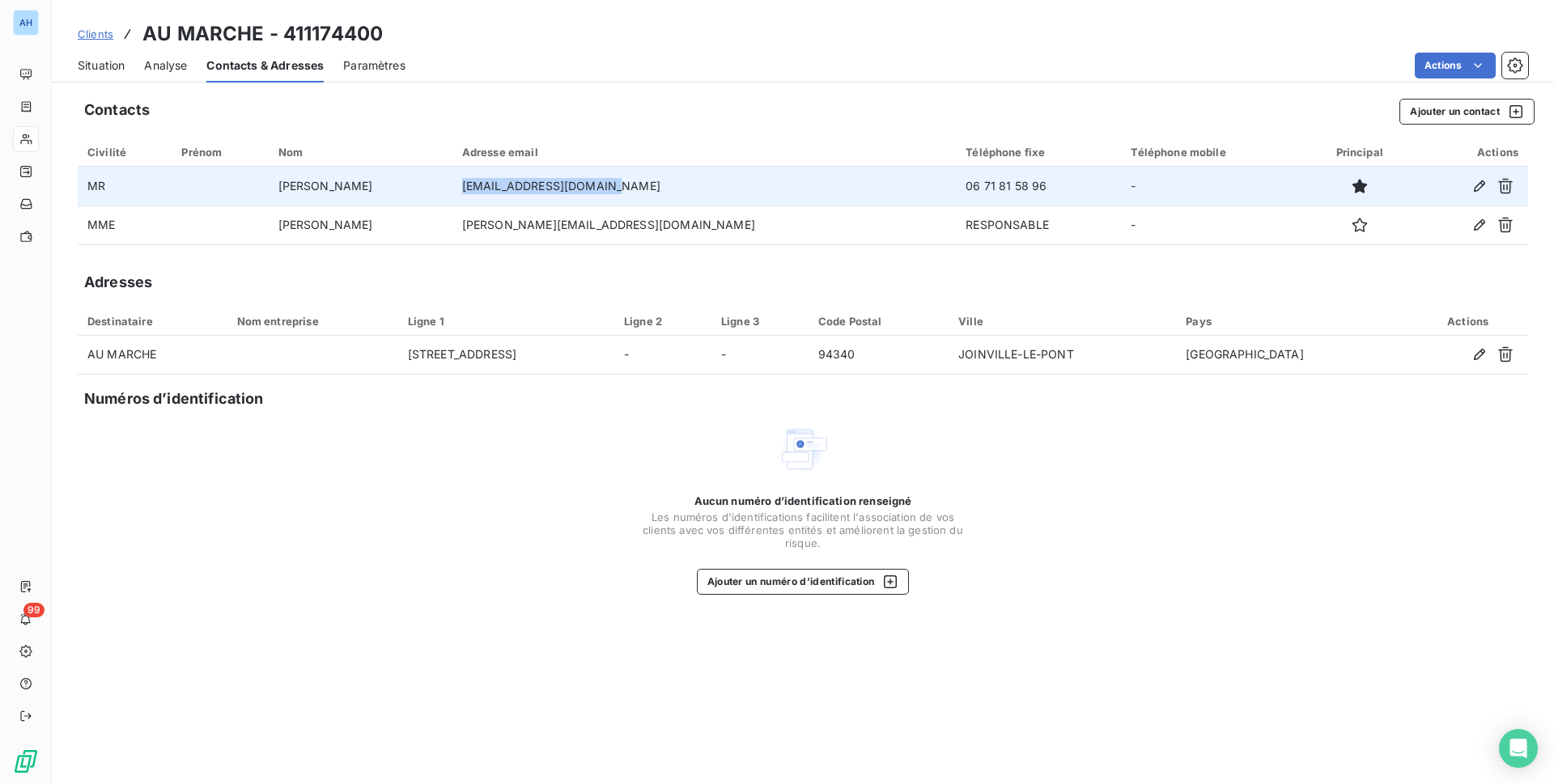
drag, startPoint x: 621, startPoint y: 184, endPoint x: 781, endPoint y: 190, distance: 160.1
click at [770, 190] on td "[EMAIL_ADDRESS][DOMAIN_NAME]" at bounding box center [703, 186] width 503 height 39
copy td "[EMAIL_ADDRESS][DOMAIN_NAME]"
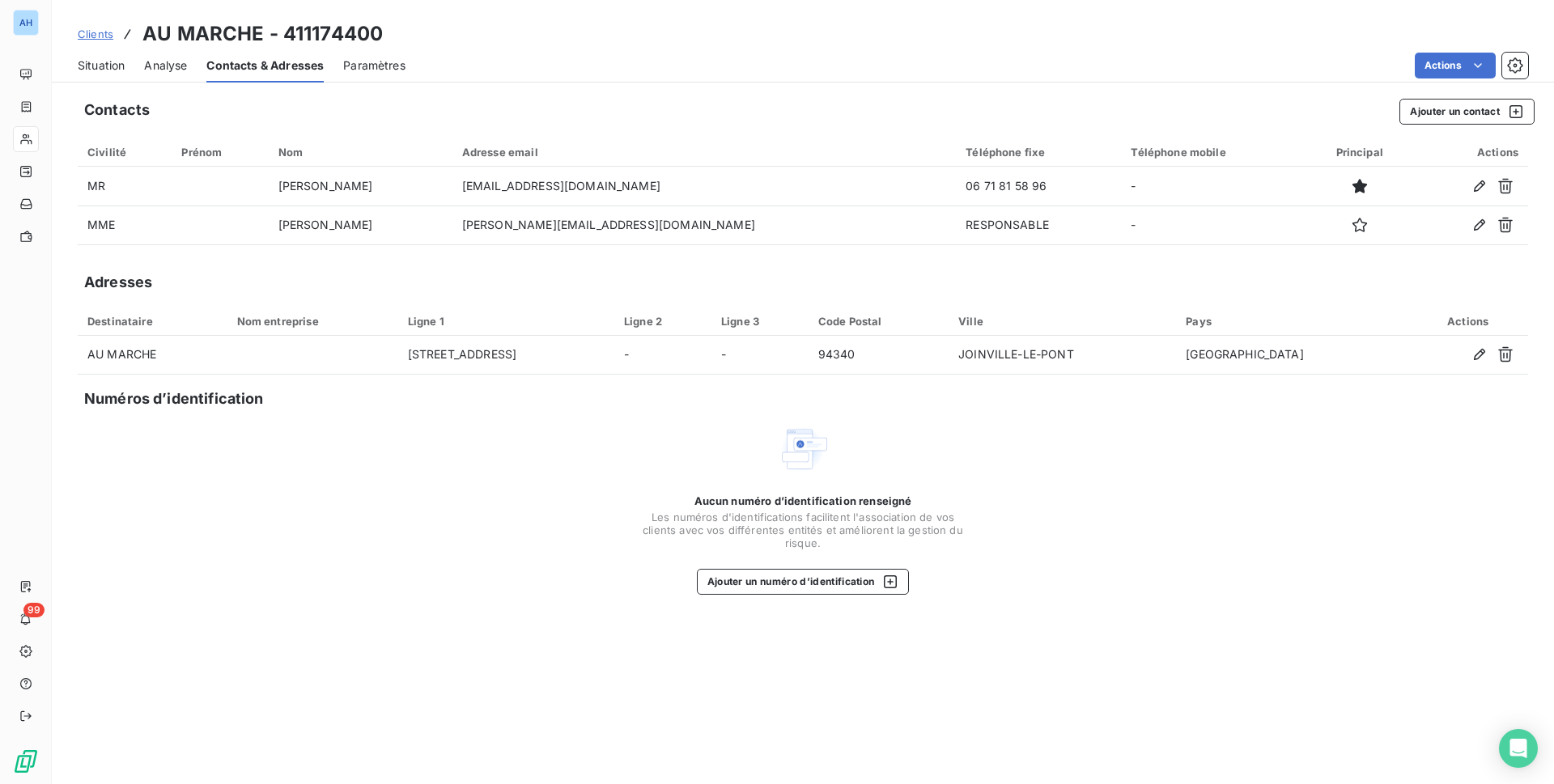
click at [693, 52] on div "Actions" at bounding box center [976, 65] width 1103 height 26
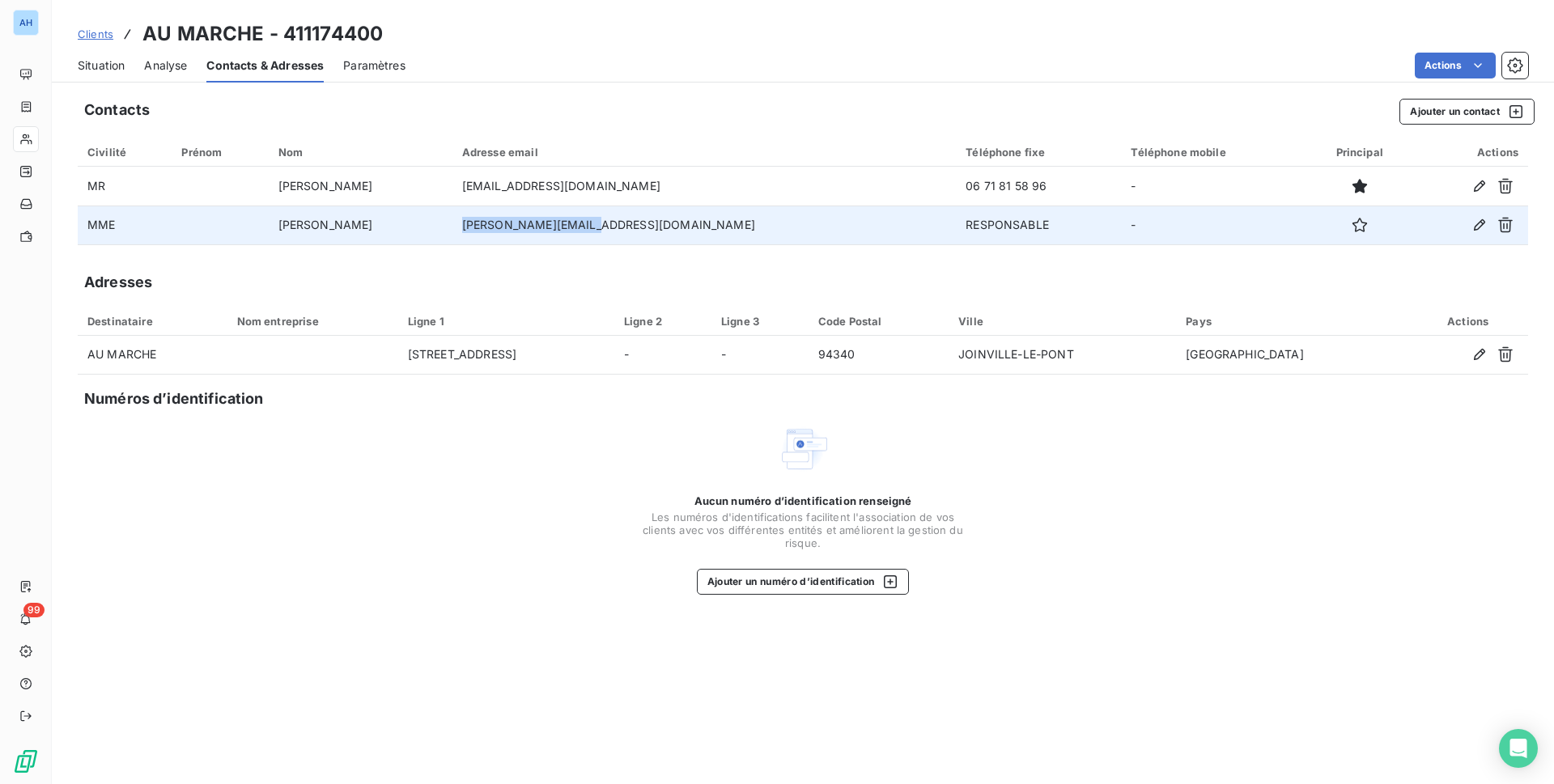
drag, startPoint x: 624, startPoint y: 227, endPoint x: 750, endPoint y: 234, distance: 126.2
click at [750, 234] on td "[PERSON_NAME][EMAIL_ADDRESS][DOMAIN_NAME]" at bounding box center [703, 225] width 503 height 39
copy td "[PERSON_NAME][EMAIL_ADDRESS][DOMAIN_NAME]"
